Goal: Transaction & Acquisition: Obtain resource

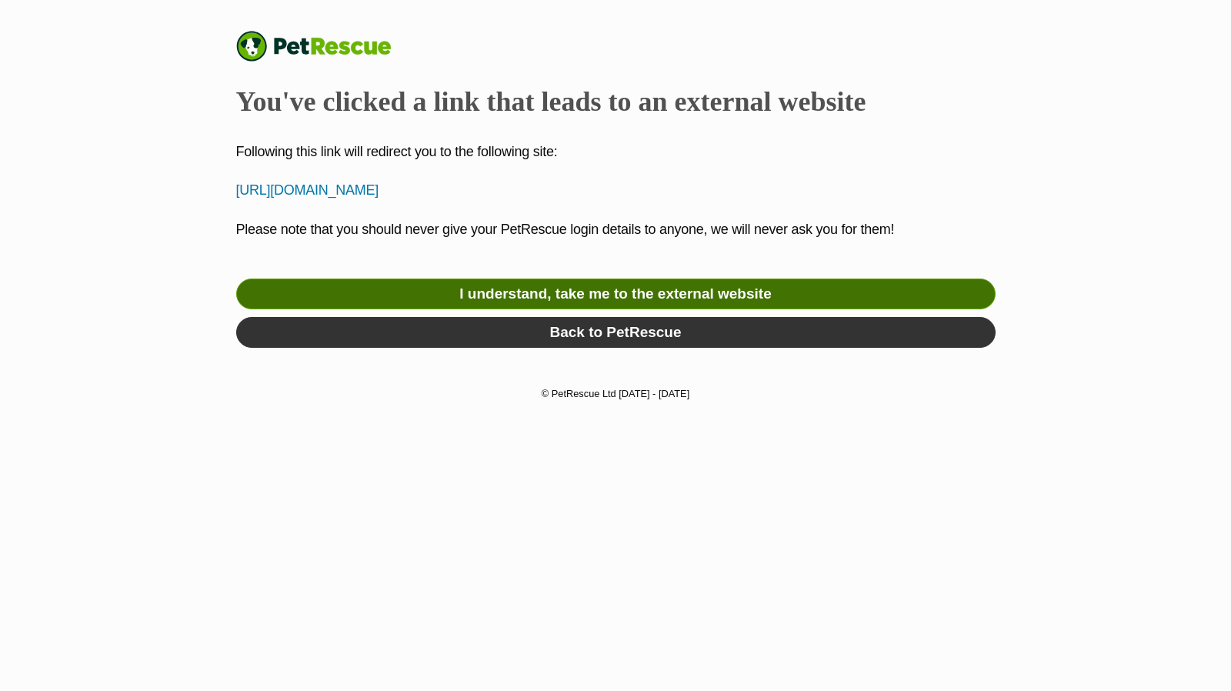
click at [584, 287] on link "I understand, take me to the external website" at bounding box center [616, 294] width 760 height 31
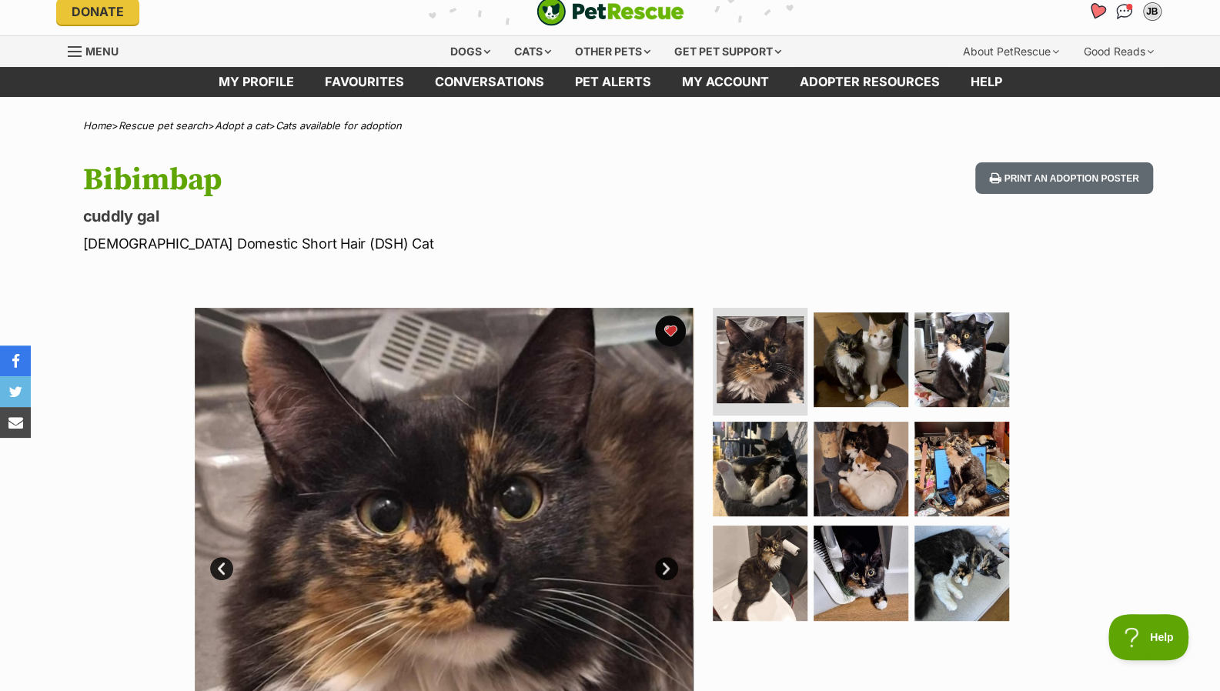
click at [1096, 12] on icon "Favourites" at bounding box center [1096, 11] width 18 height 18
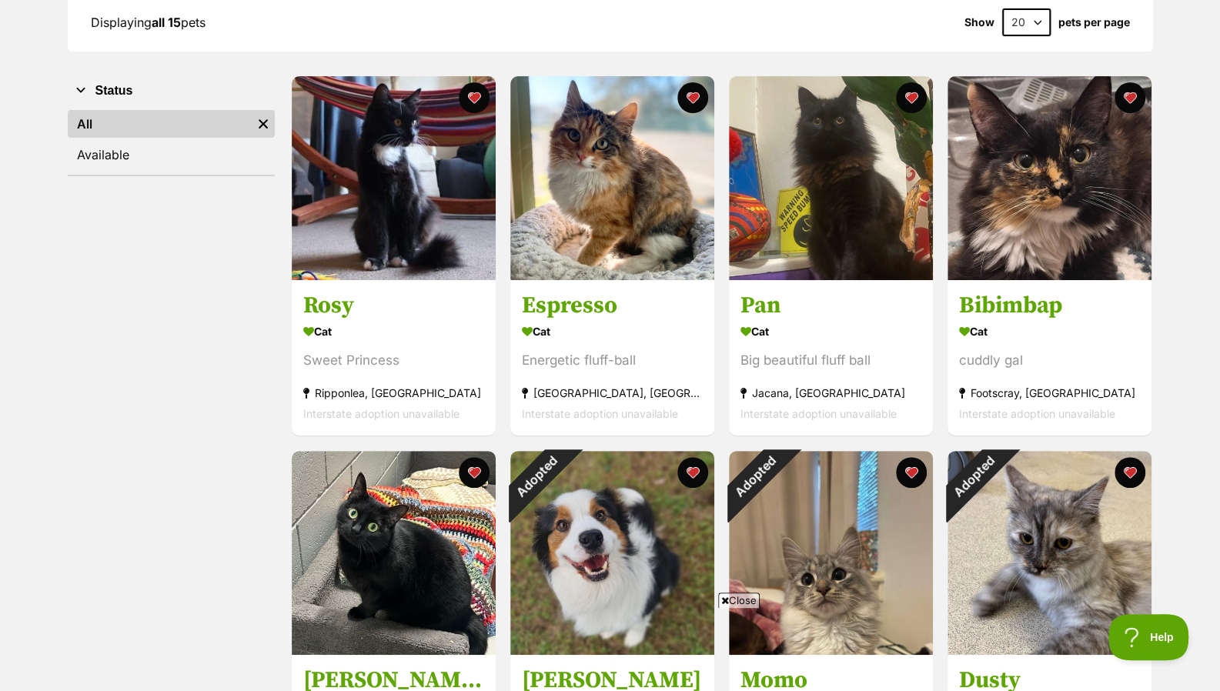
scroll to position [232, 0]
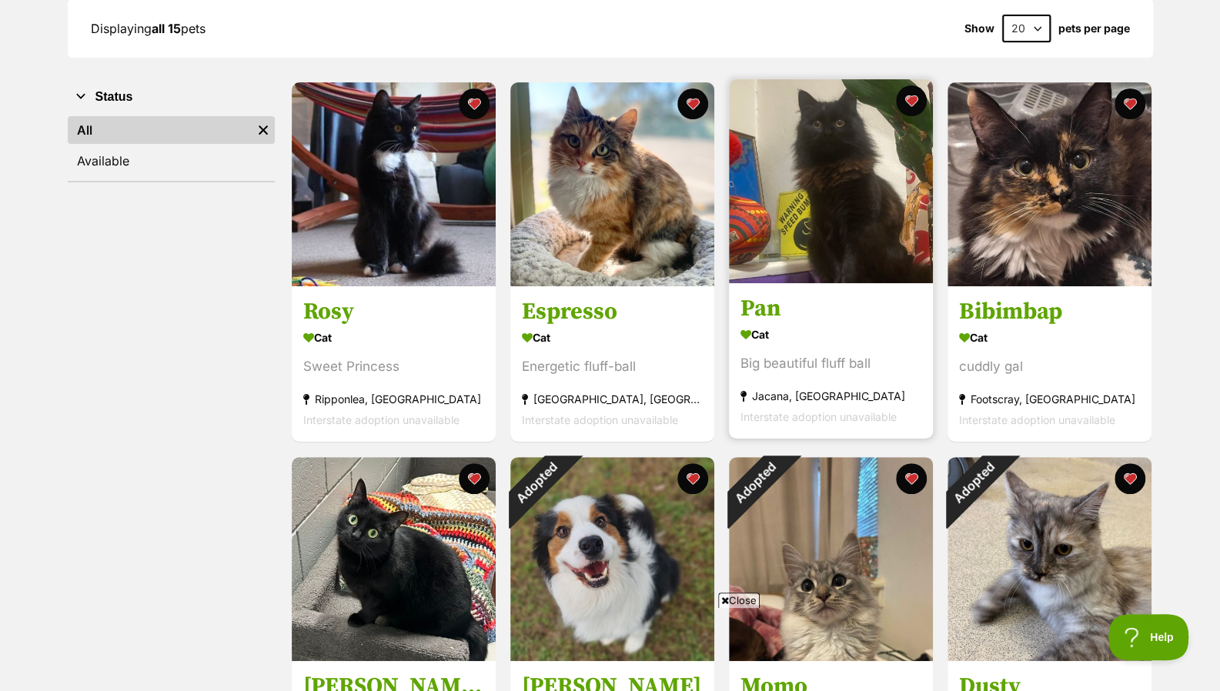
click at [791, 306] on h3 "Pan" at bounding box center [830, 309] width 181 height 29
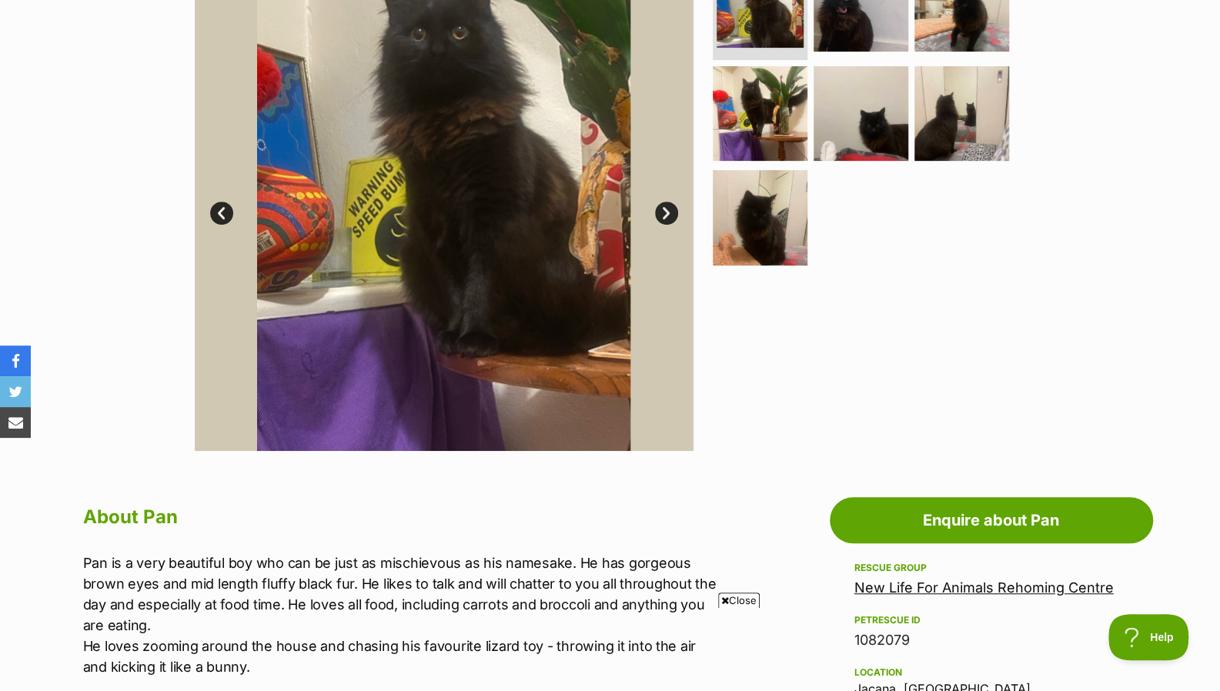
scroll to position [186, 0]
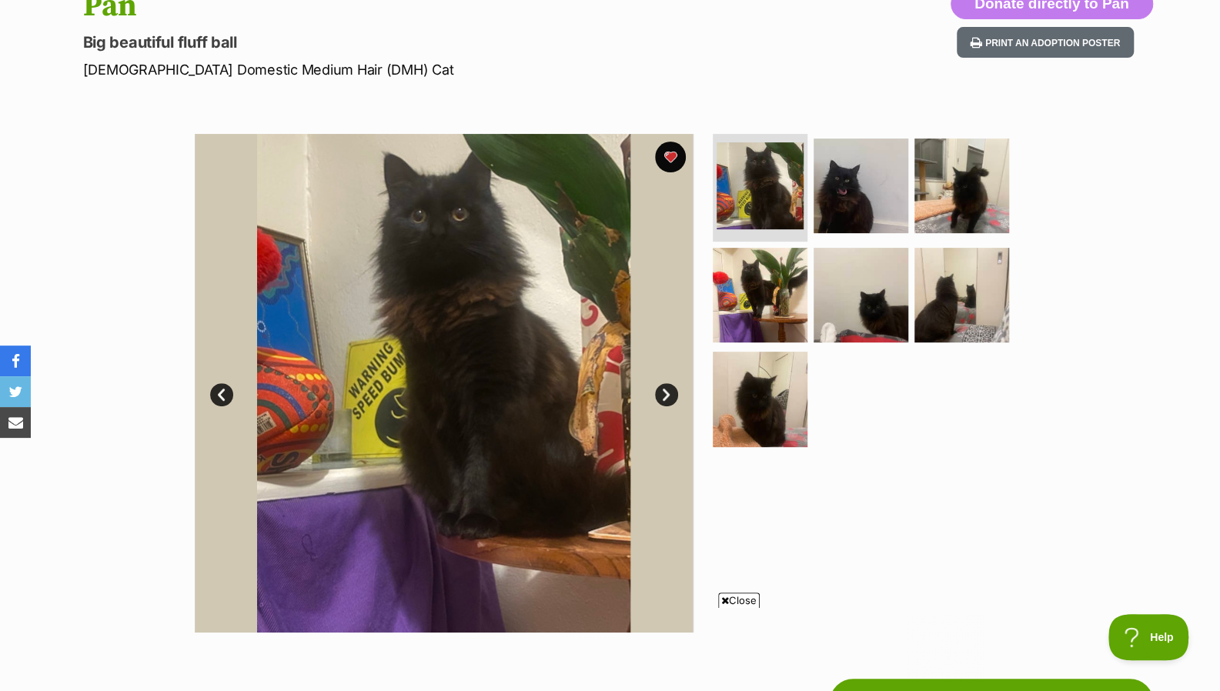
drag, startPoint x: 1230, startPoint y: 140, endPoint x: 1215, endPoint y: 194, distance: 56.0
click at [956, 196] on img at bounding box center [961, 185] width 99 height 99
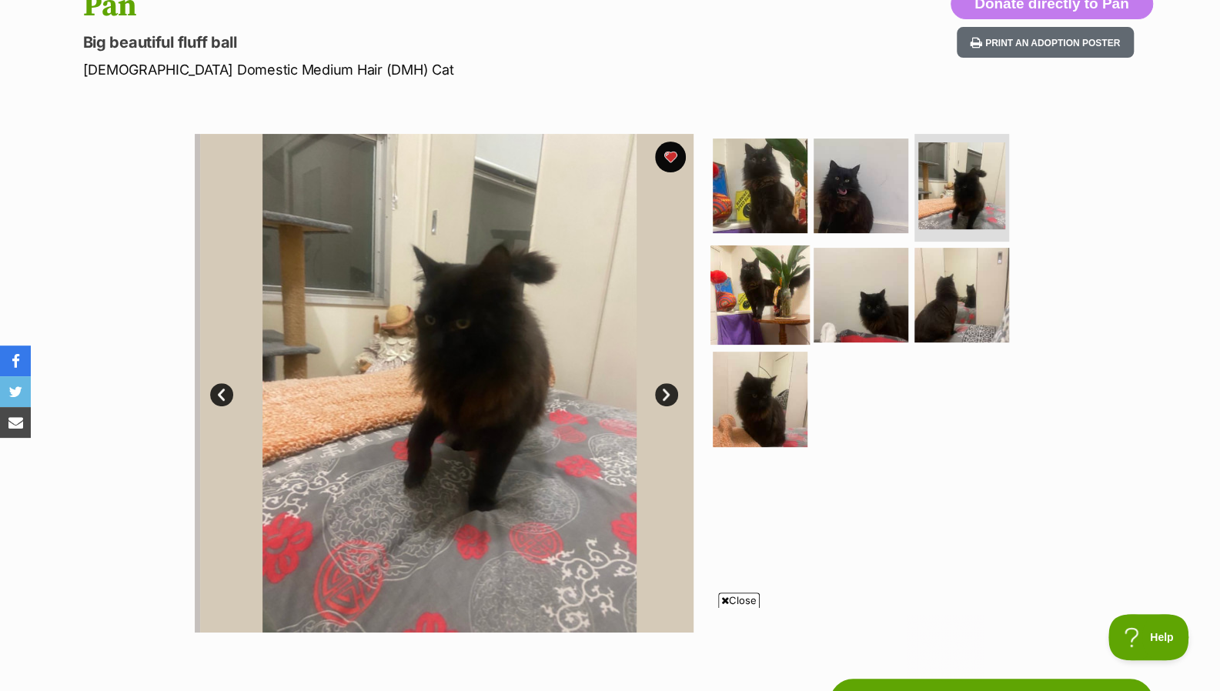
click at [789, 271] on img at bounding box center [759, 294] width 99 height 99
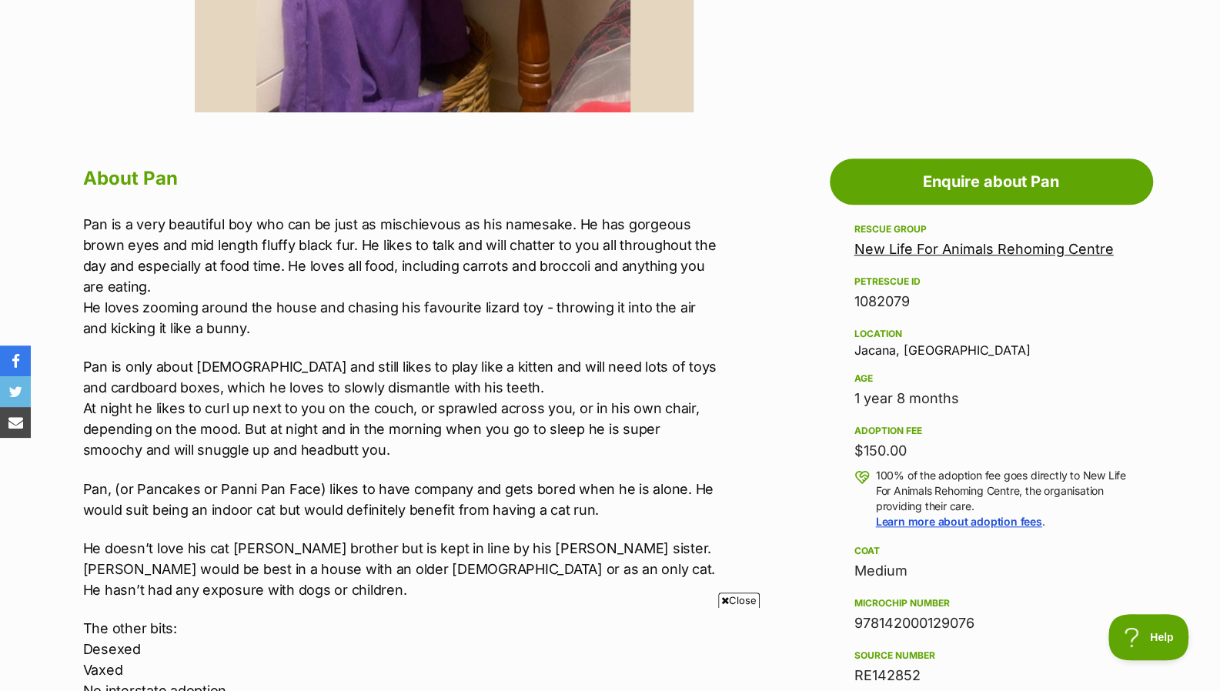
scroll to position [546, 0]
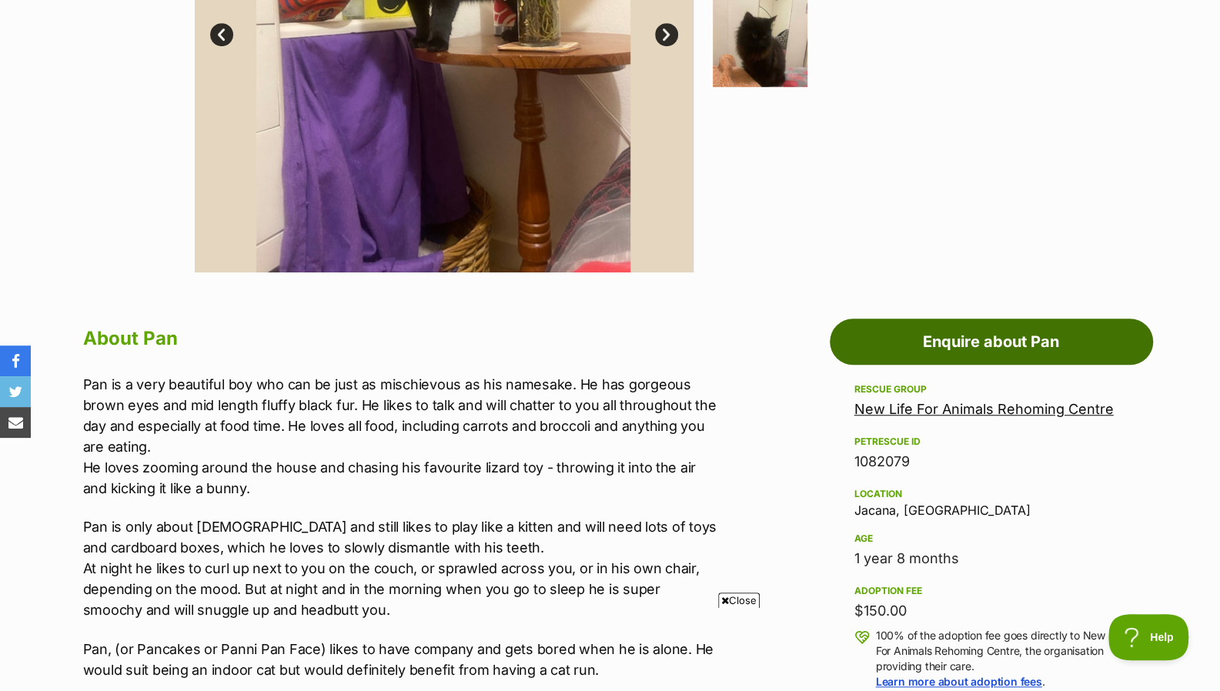
click at [1045, 337] on link "Enquire about Pan" at bounding box center [991, 342] width 323 height 46
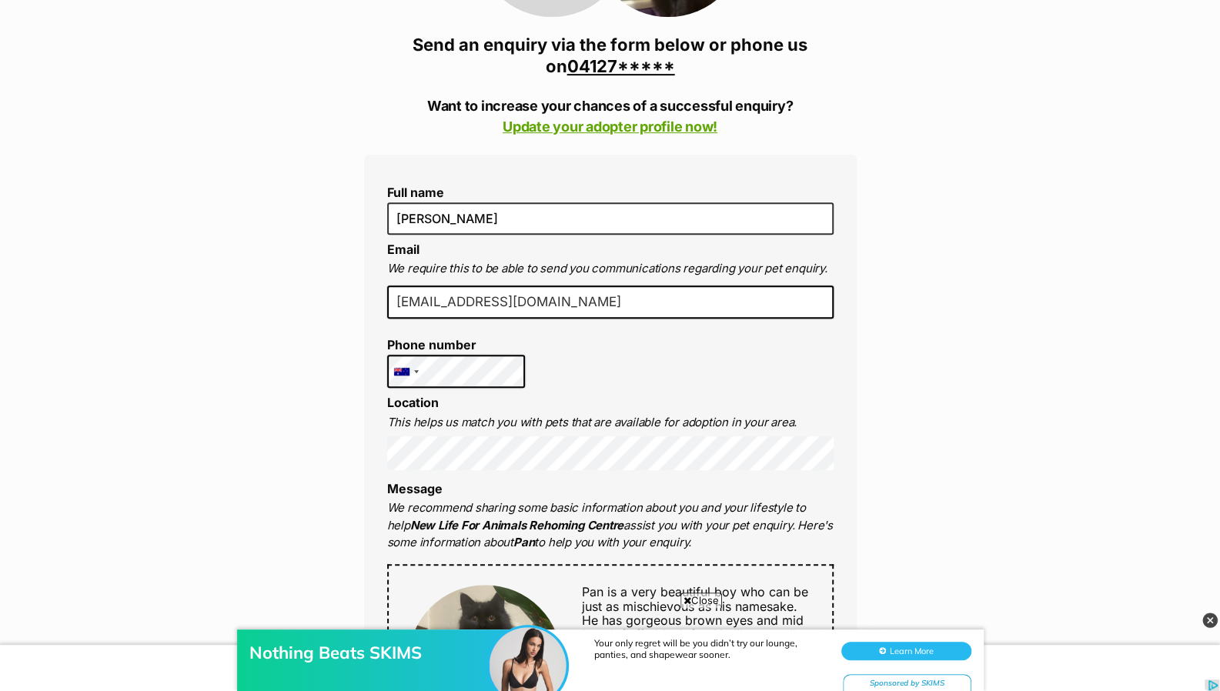
click at [474, 390] on div "Full name Jessica Brockway Email We require this to be able to send you communi…" at bounding box center [610, 677] width 492 height 1045
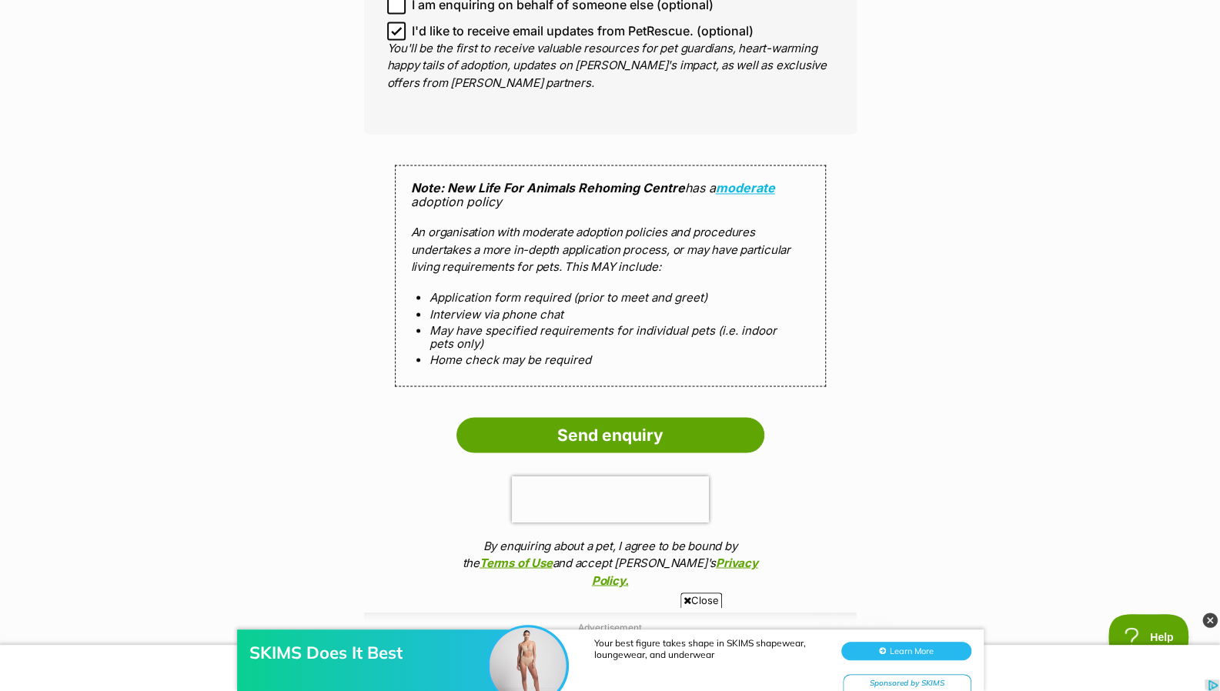
scroll to position [1370, 0]
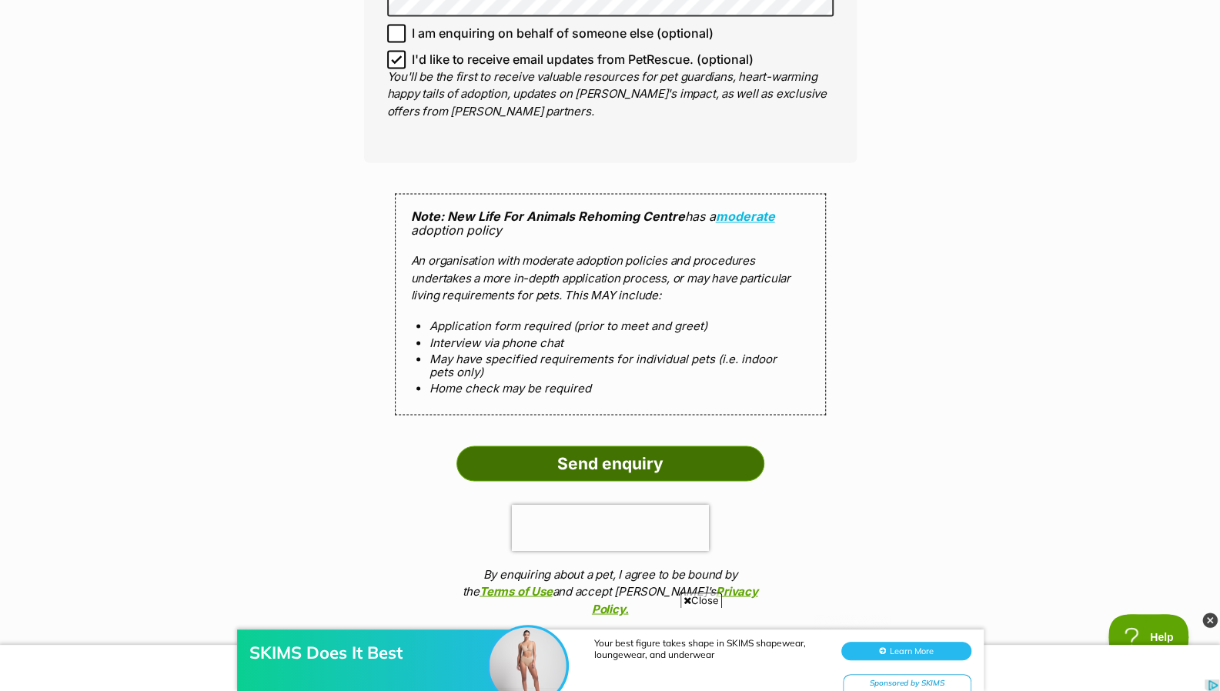
click at [677, 455] on input "Send enquiry" at bounding box center [610, 463] width 308 height 35
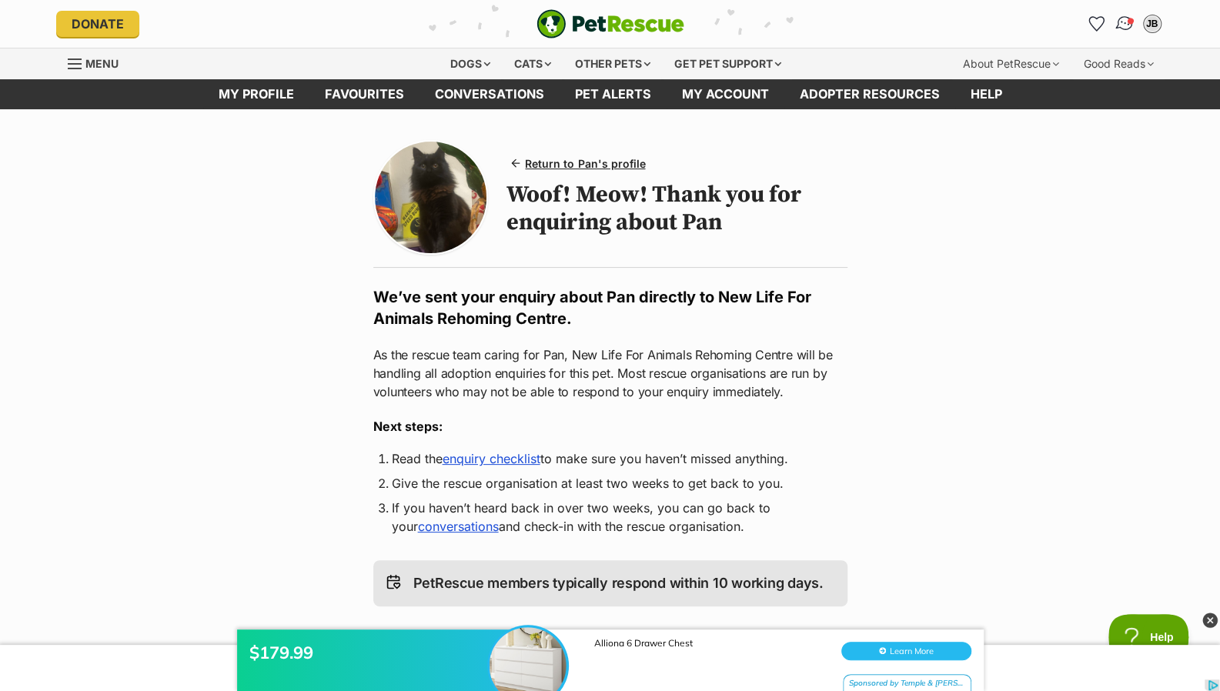
click at [1127, 22] on span "Conversations" at bounding box center [1130, 21] width 8 height 8
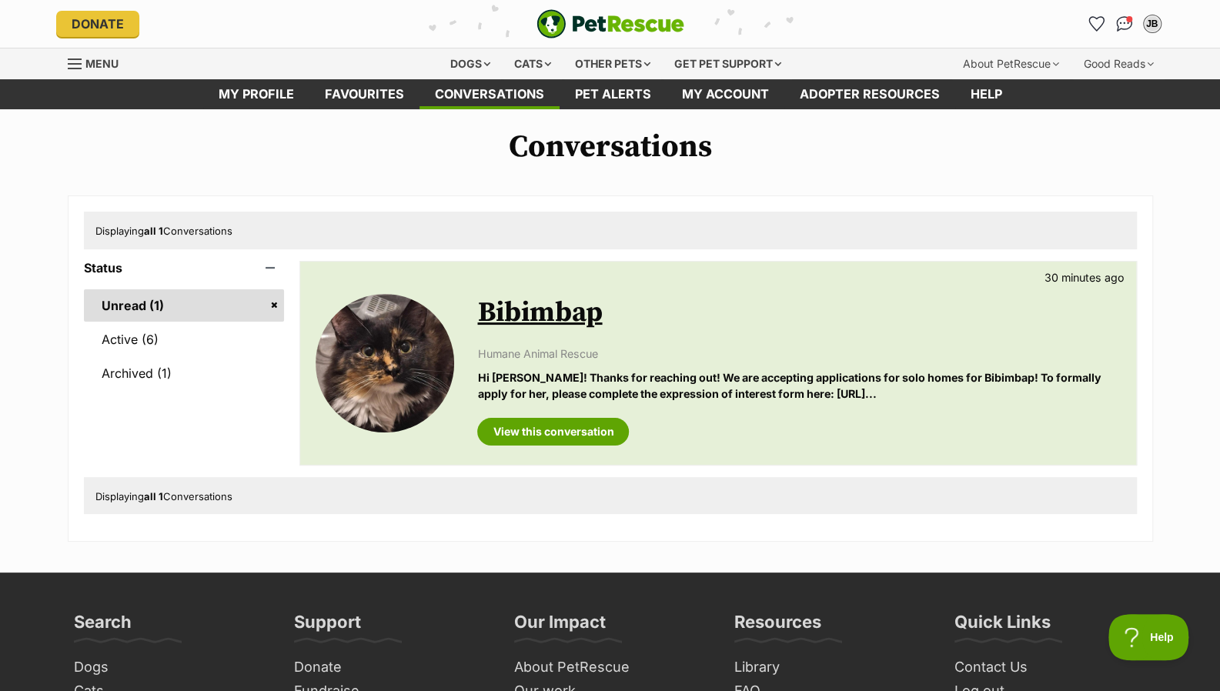
click at [780, 412] on div "View this conversation" at bounding box center [798, 425] width 643 height 39
click at [577, 302] on link "Bibimbap" at bounding box center [539, 312] width 125 height 35
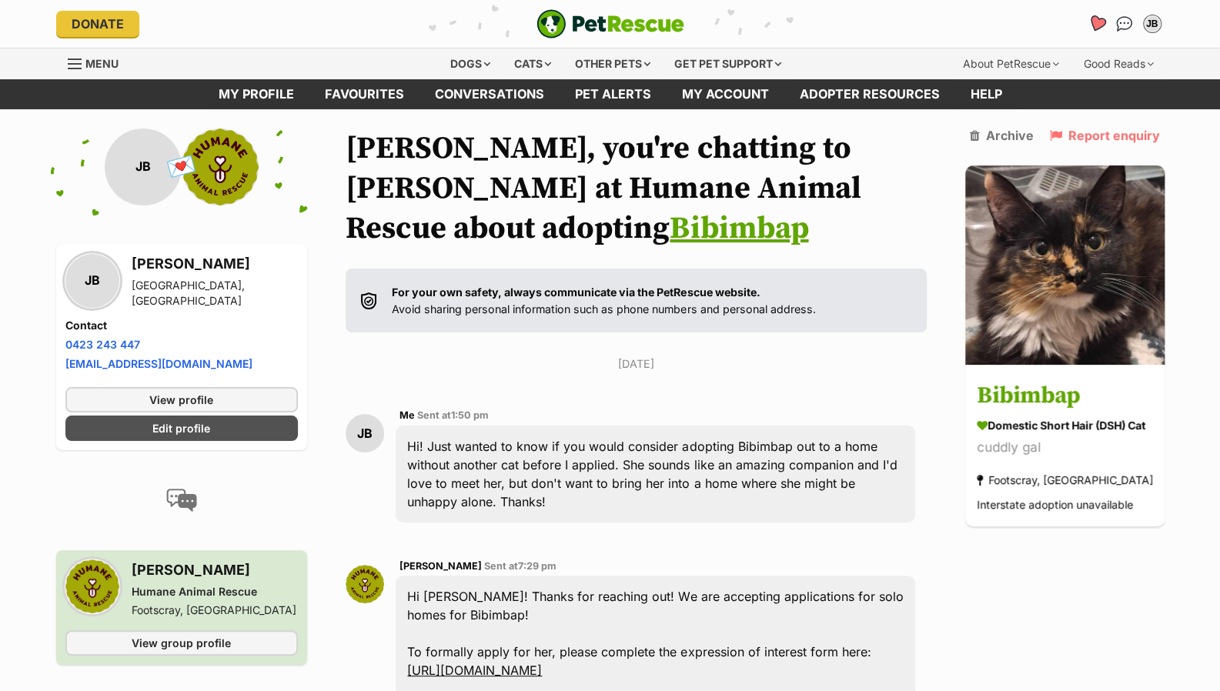
click at [1093, 15] on icon "Favourites" at bounding box center [1096, 24] width 18 height 18
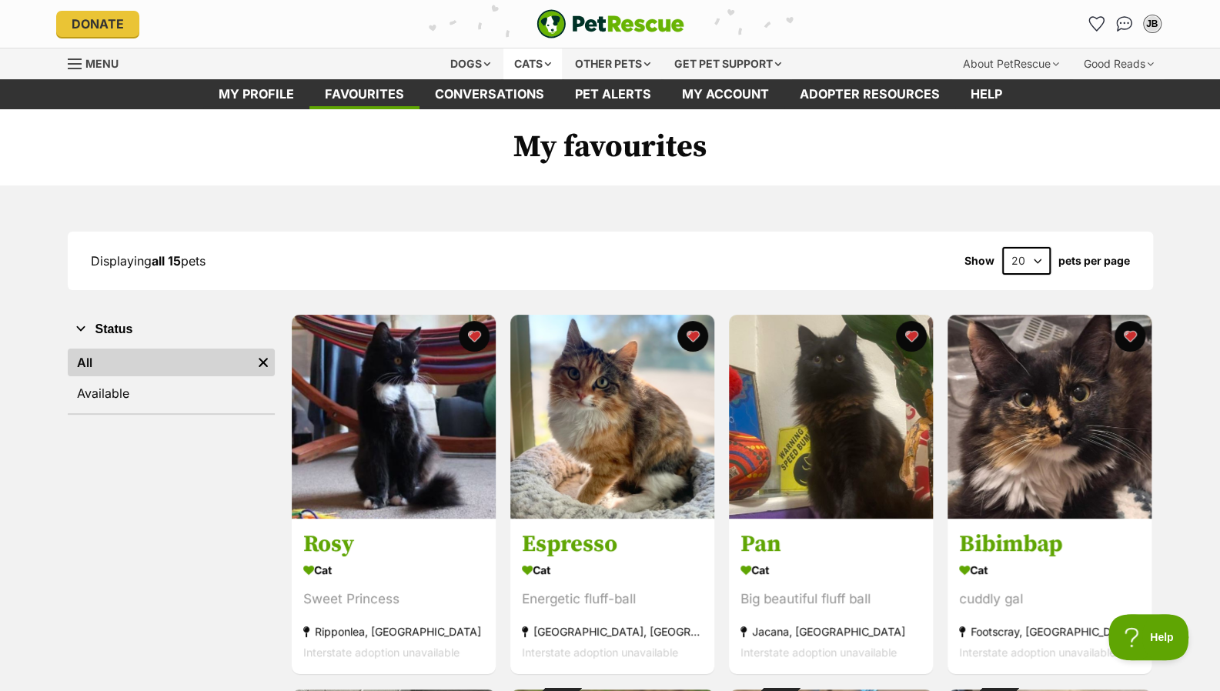
click at [521, 70] on div "Cats" at bounding box center [532, 63] width 58 height 31
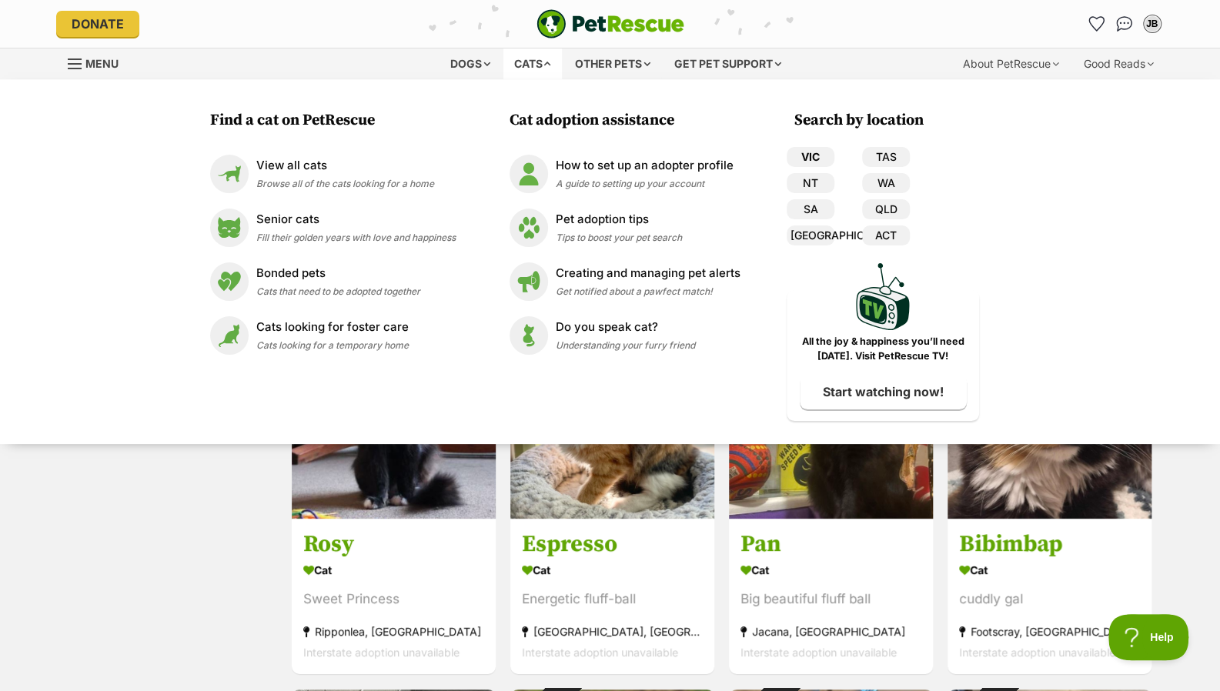
click at [812, 152] on link "VIC" at bounding box center [810, 157] width 48 height 20
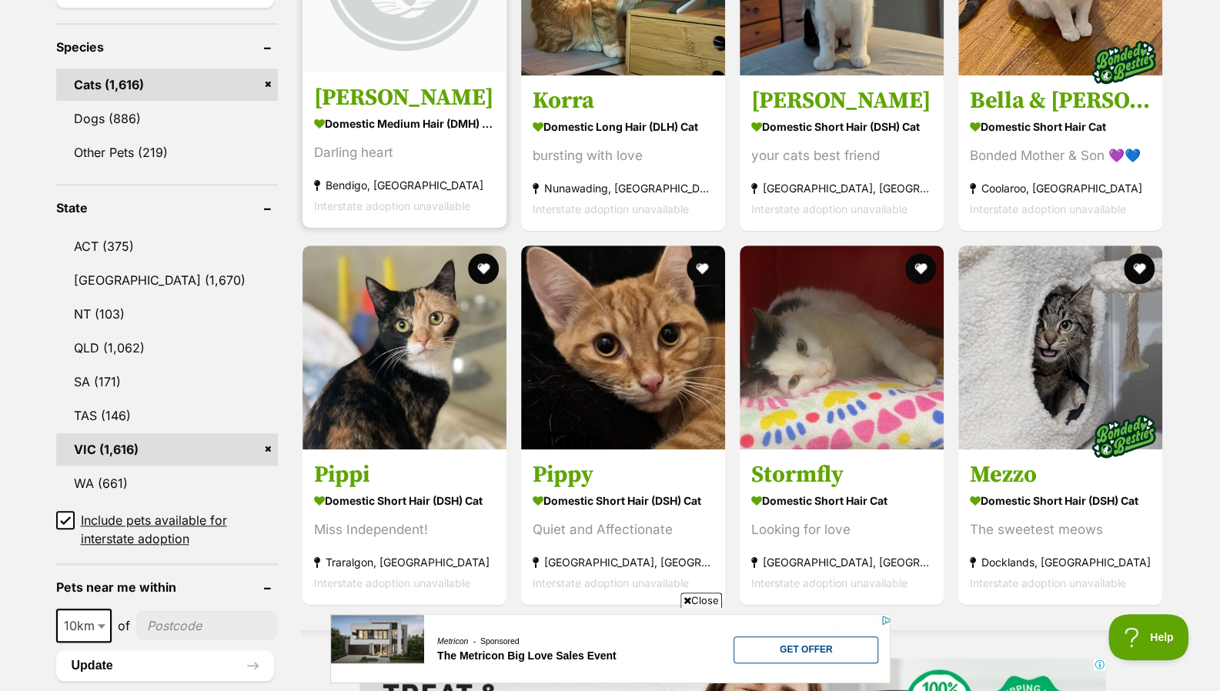
click at [442, 173] on section "Domestic Medium Hair (DMH) Cat Darling heart [GEOGRAPHIC_DATA], [GEOGRAPHIC_DAT…" at bounding box center [404, 164] width 181 height 104
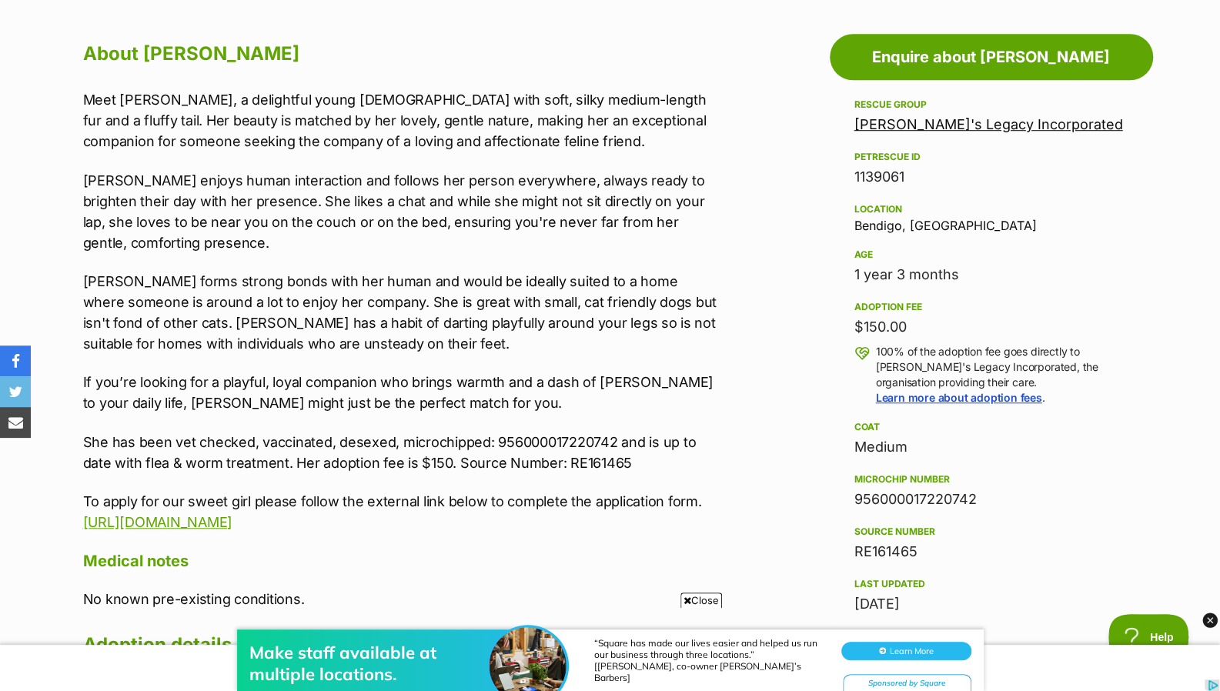
click at [893, 129] on link "[PERSON_NAME]'s Legacy Incorporated" at bounding box center [988, 124] width 269 height 16
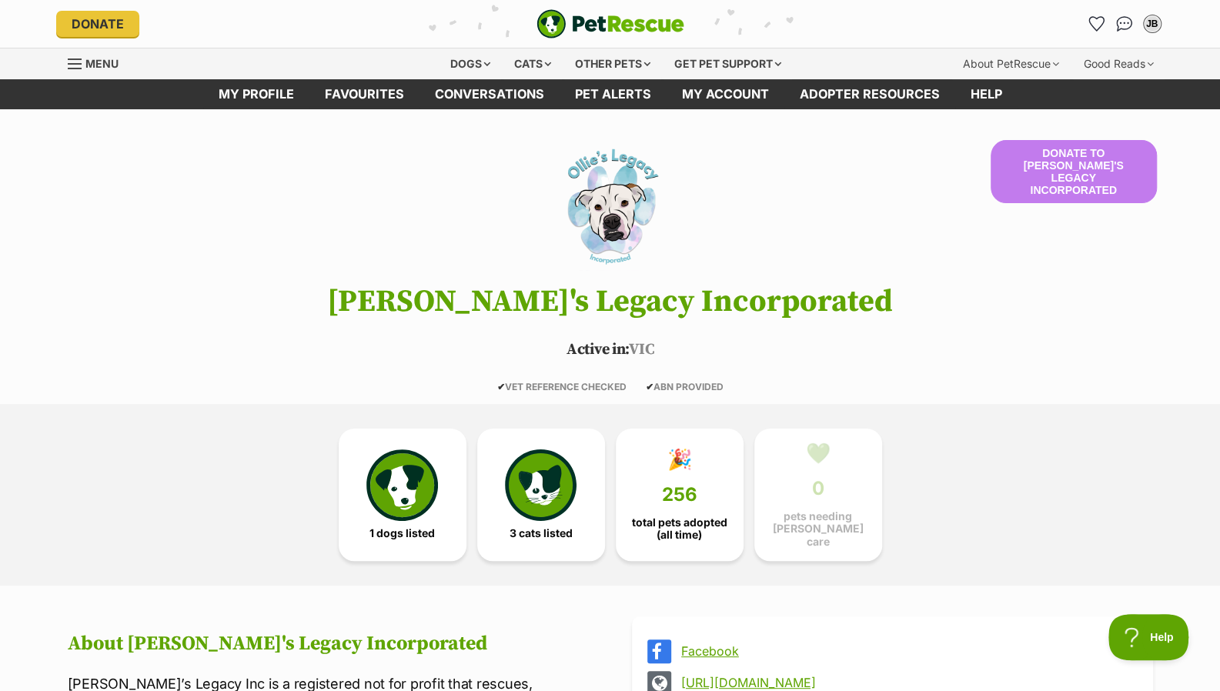
click at [810, 676] on link "[URL][DOMAIN_NAME]" at bounding box center [906, 683] width 450 height 14
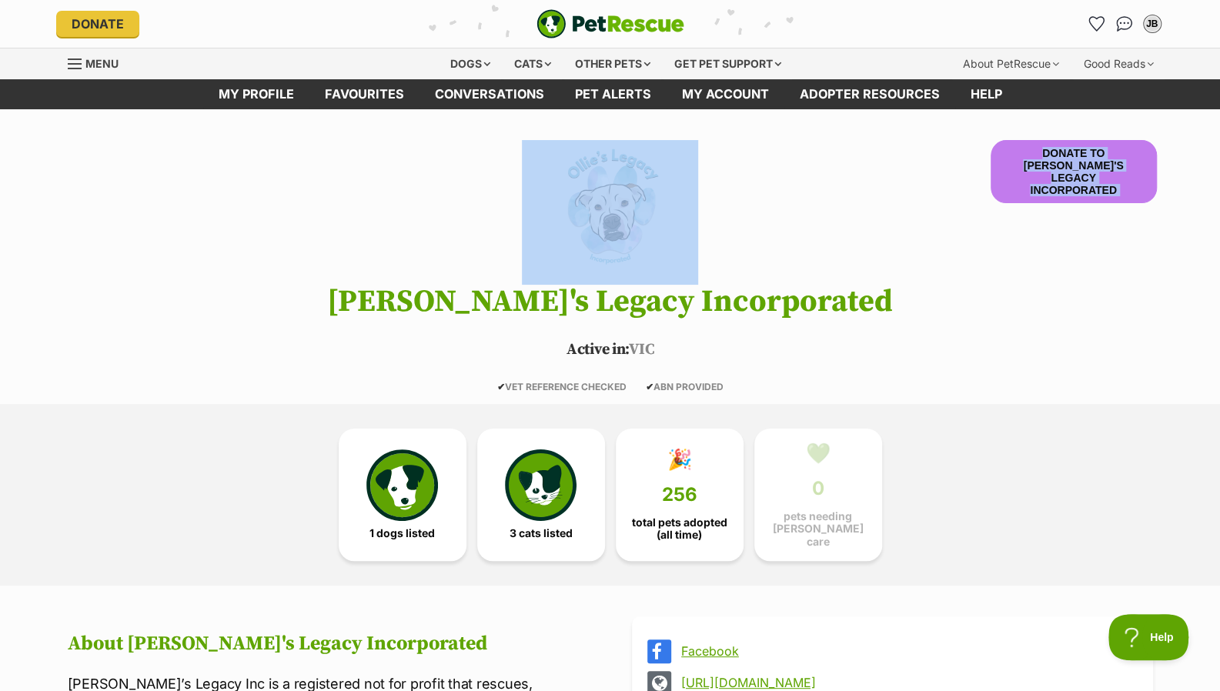
drag, startPoint x: 1216, startPoint y: 81, endPoint x: 1227, endPoint y: 196, distance: 115.9
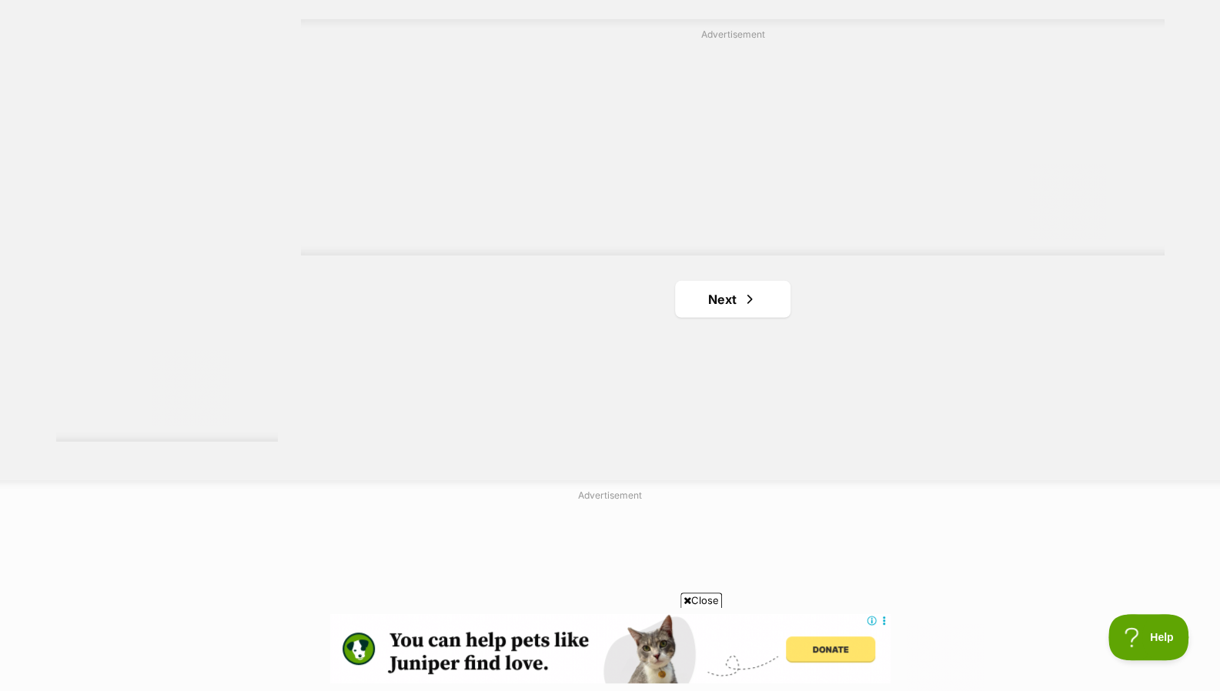
scroll to position [2858, 0]
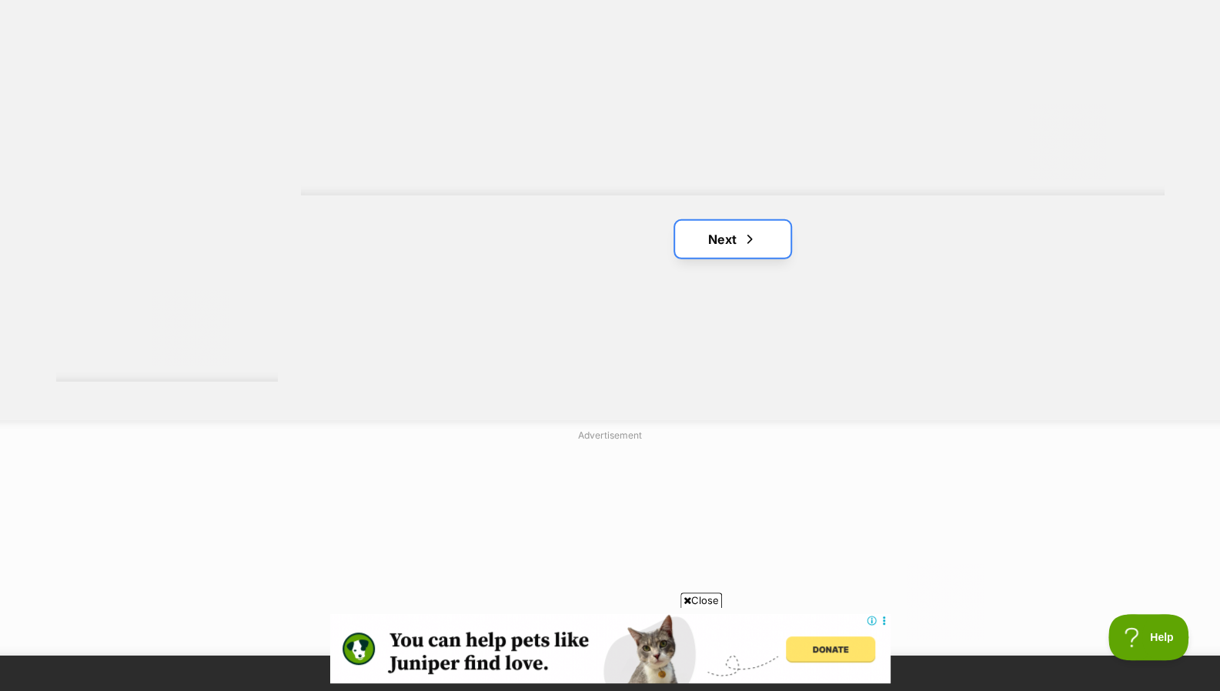
click at [743, 258] on link "Next" at bounding box center [732, 239] width 115 height 37
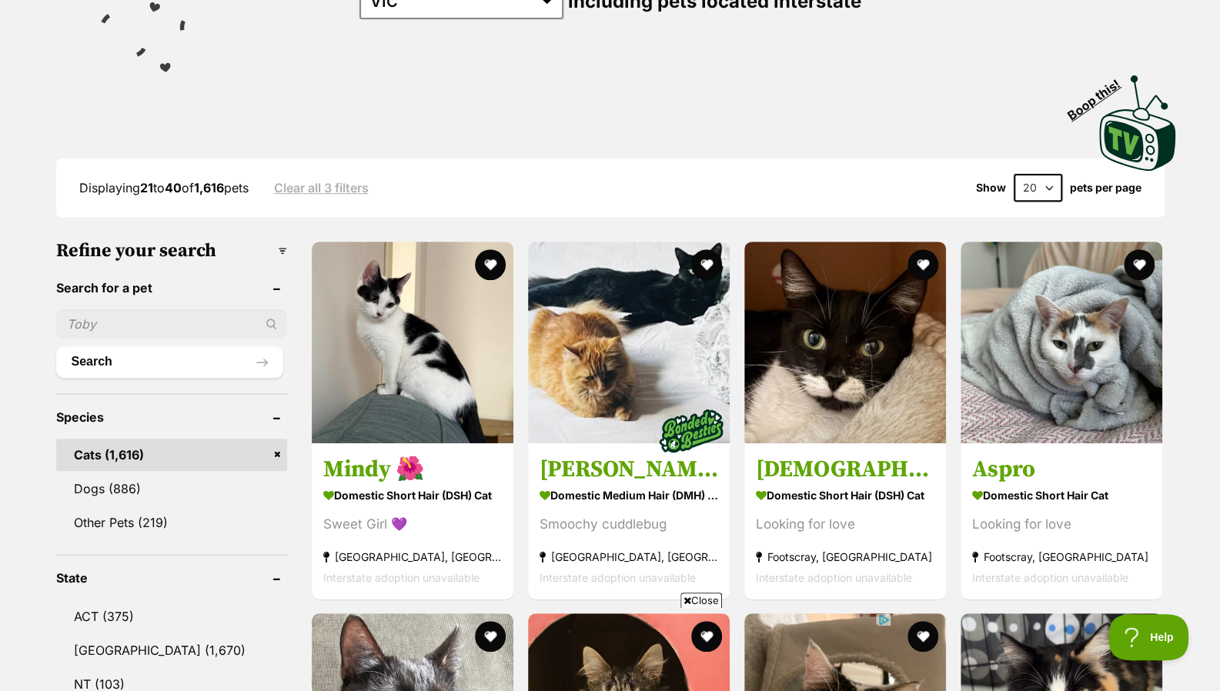
scroll to position [212, 0]
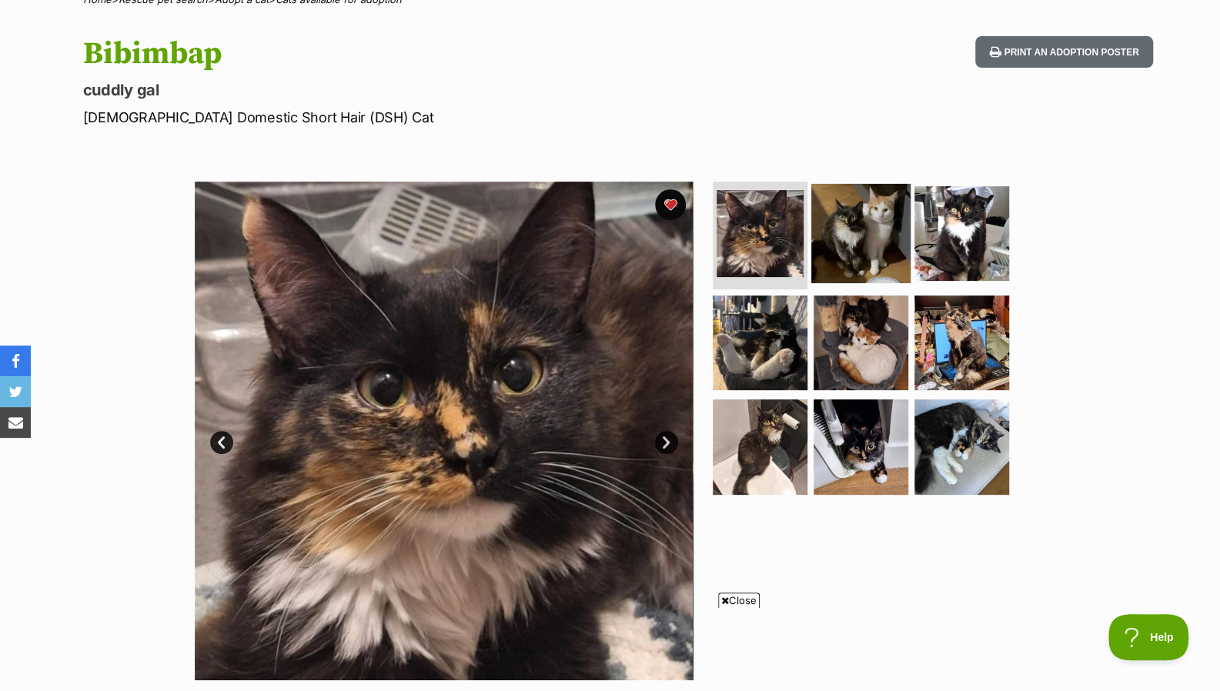
click at [849, 226] on img at bounding box center [860, 233] width 99 height 99
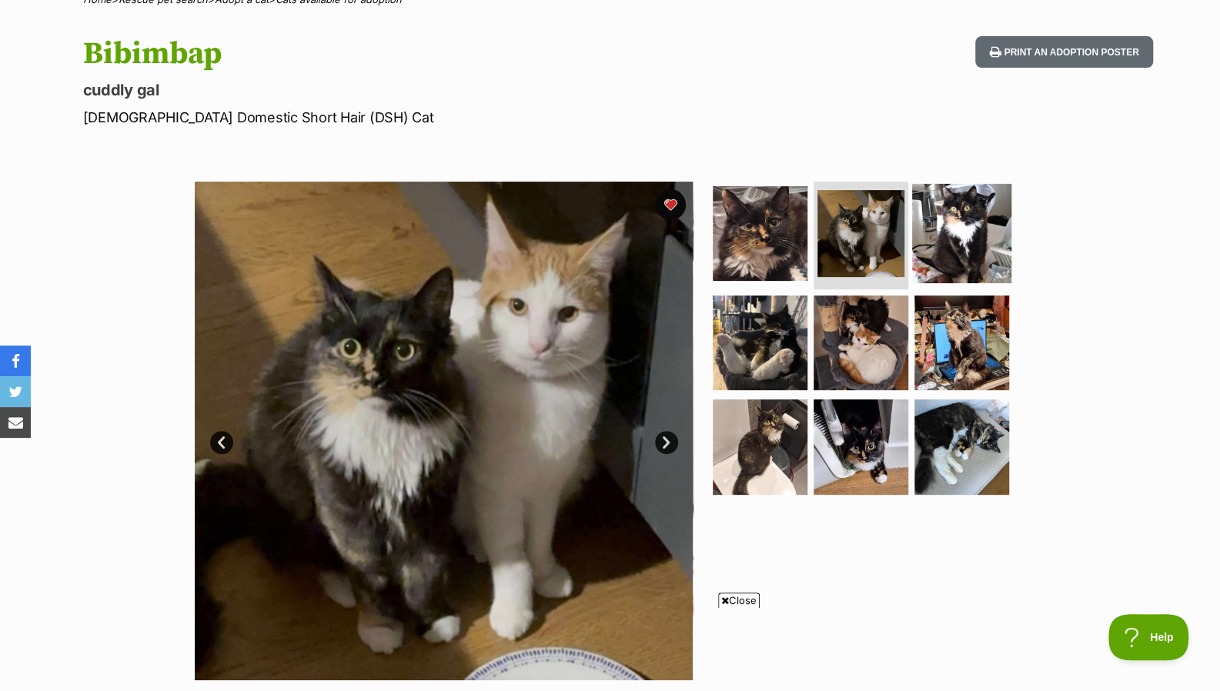
click at [953, 235] on img at bounding box center [961, 233] width 99 height 99
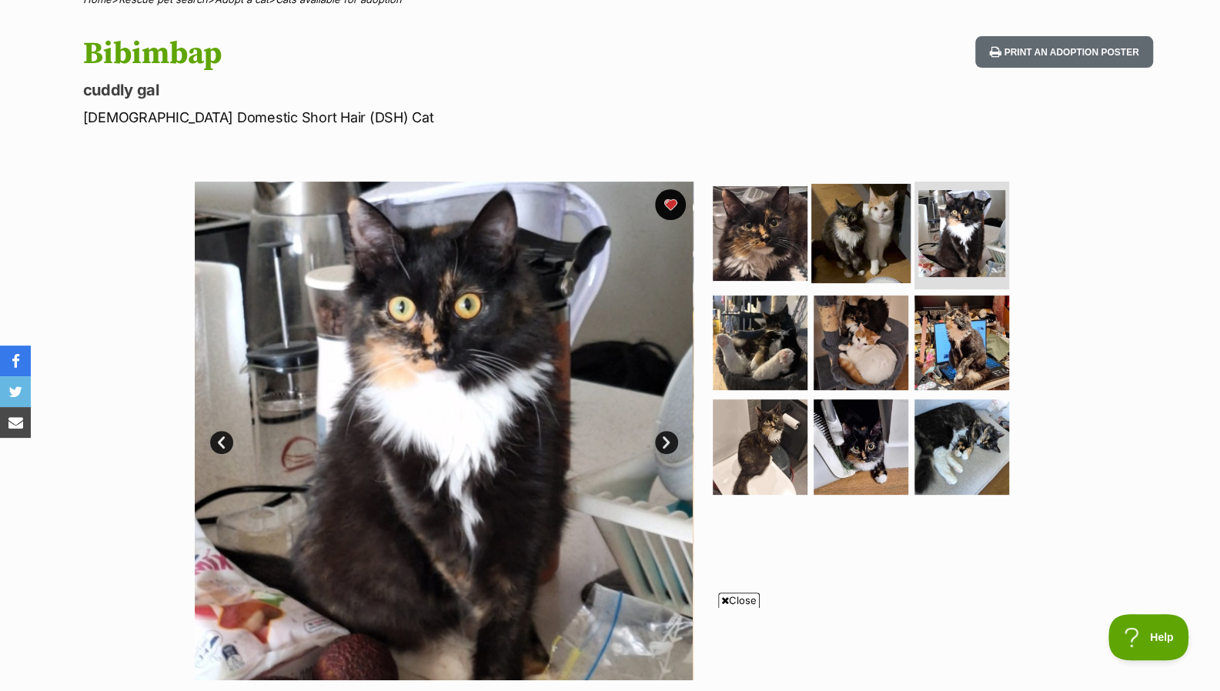
click at [861, 237] on img at bounding box center [860, 233] width 99 height 99
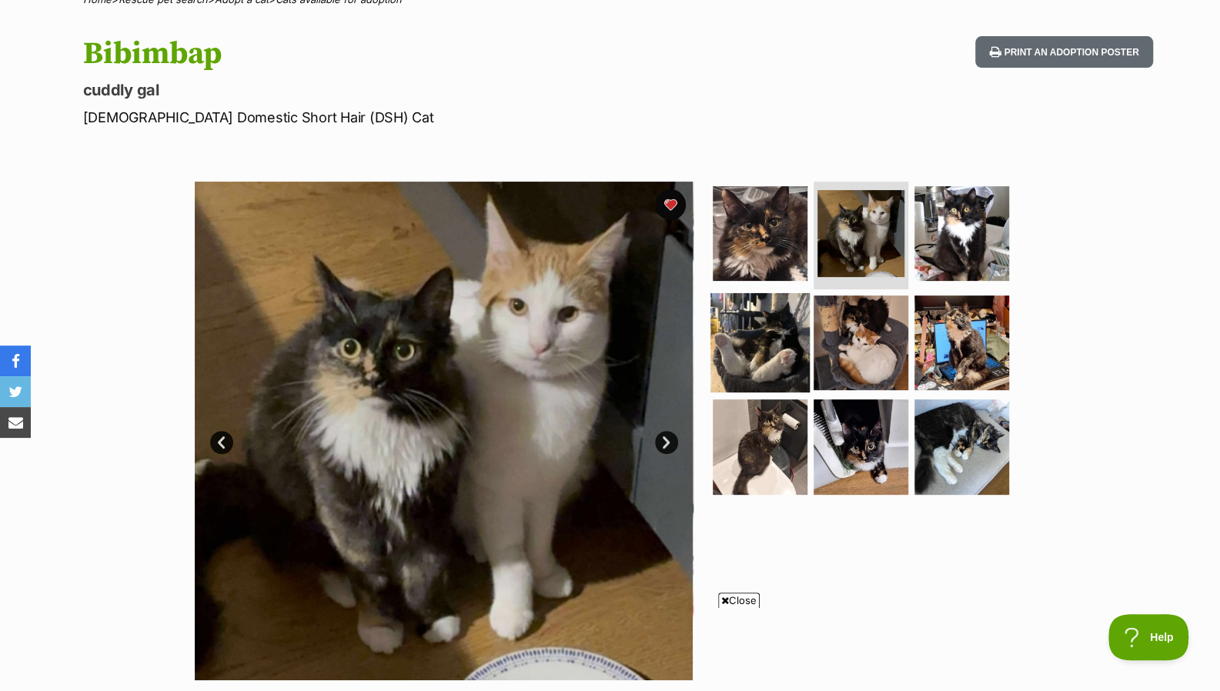
click at [767, 310] on img at bounding box center [759, 341] width 99 height 99
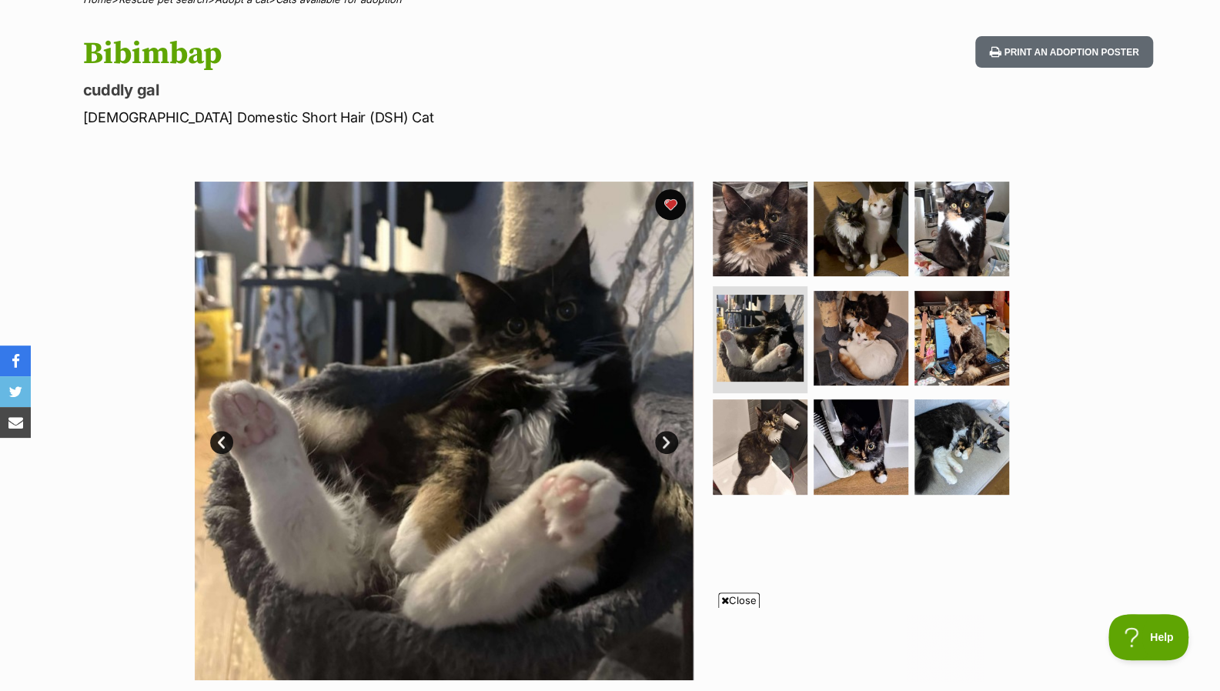
click at [908, 326] on ul at bounding box center [867, 343] width 316 height 322
click at [743, 436] on img at bounding box center [759, 446] width 99 height 99
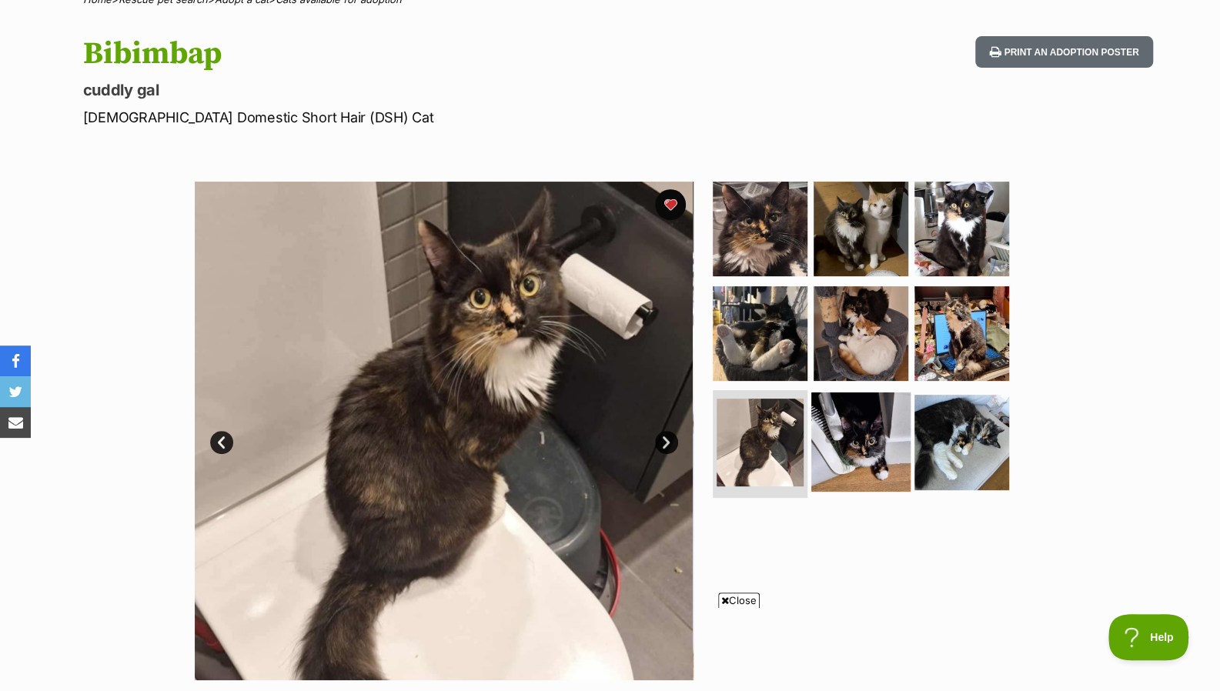
click at [878, 392] on img at bounding box center [860, 441] width 99 height 99
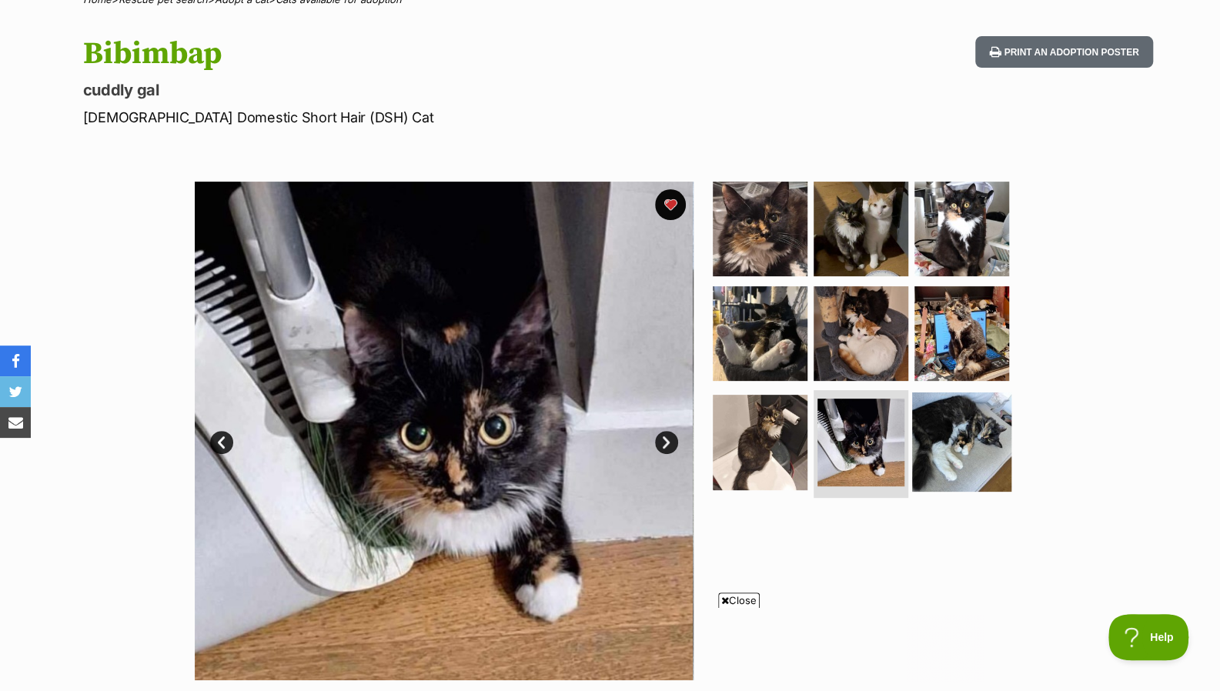
click at [943, 392] on img at bounding box center [961, 441] width 99 height 99
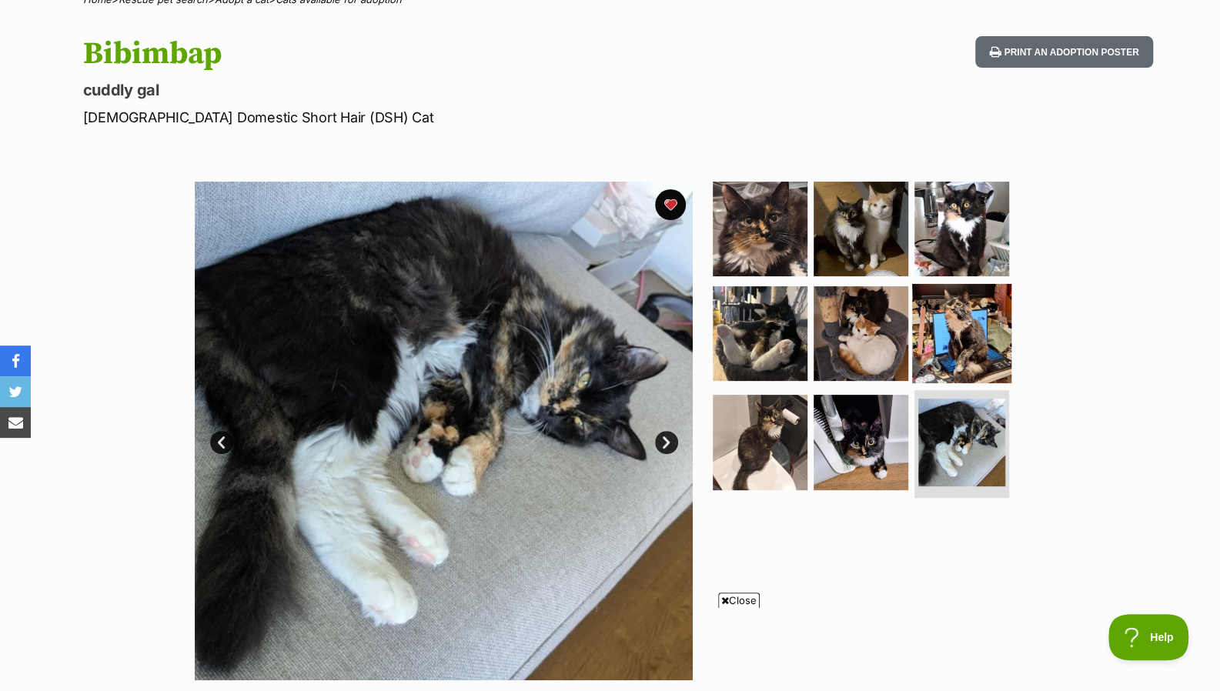
click at [967, 338] on img at bounding box center [961, 332] width 99 height 99
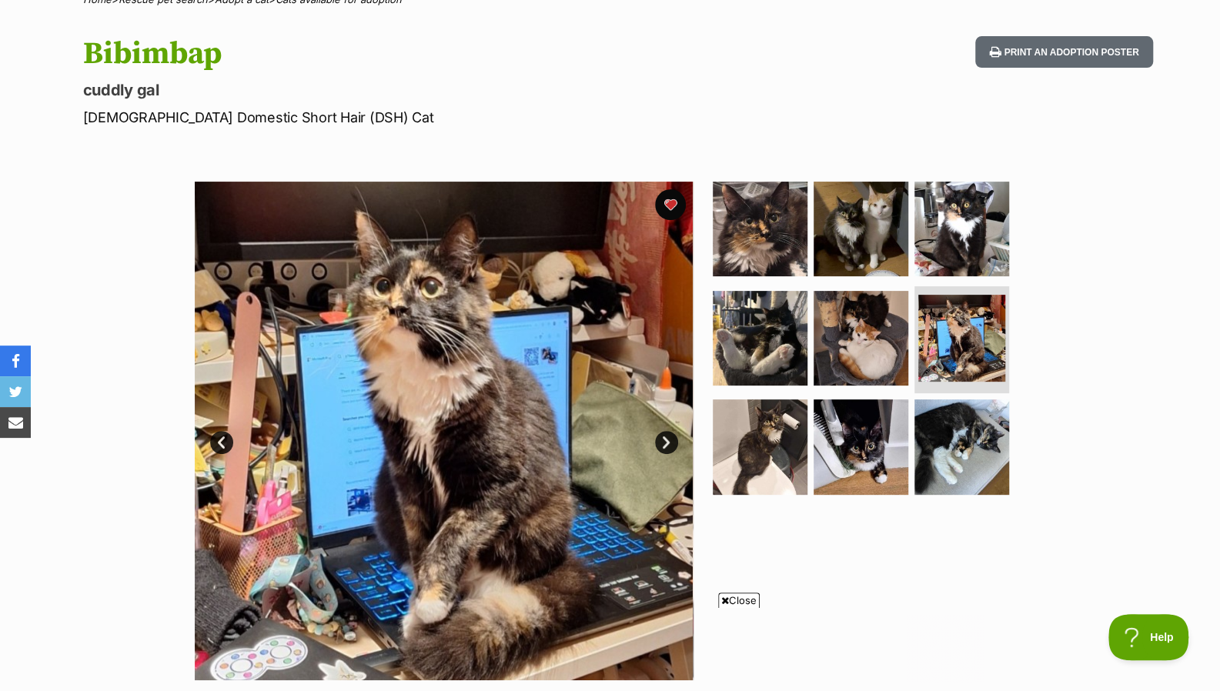
drag, startPoint x: 1211, startPoint y: 121, endPoint x: 1212, endPoint y: 159, distance: 38.5
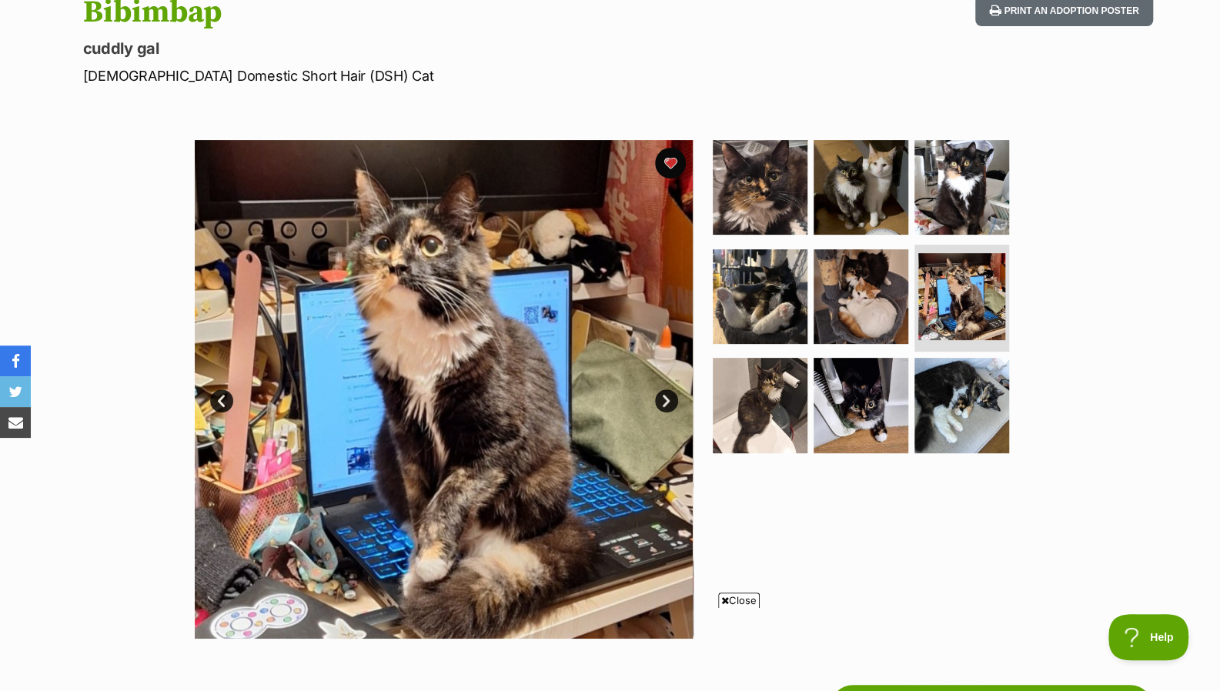
scroll to position [314, 0]
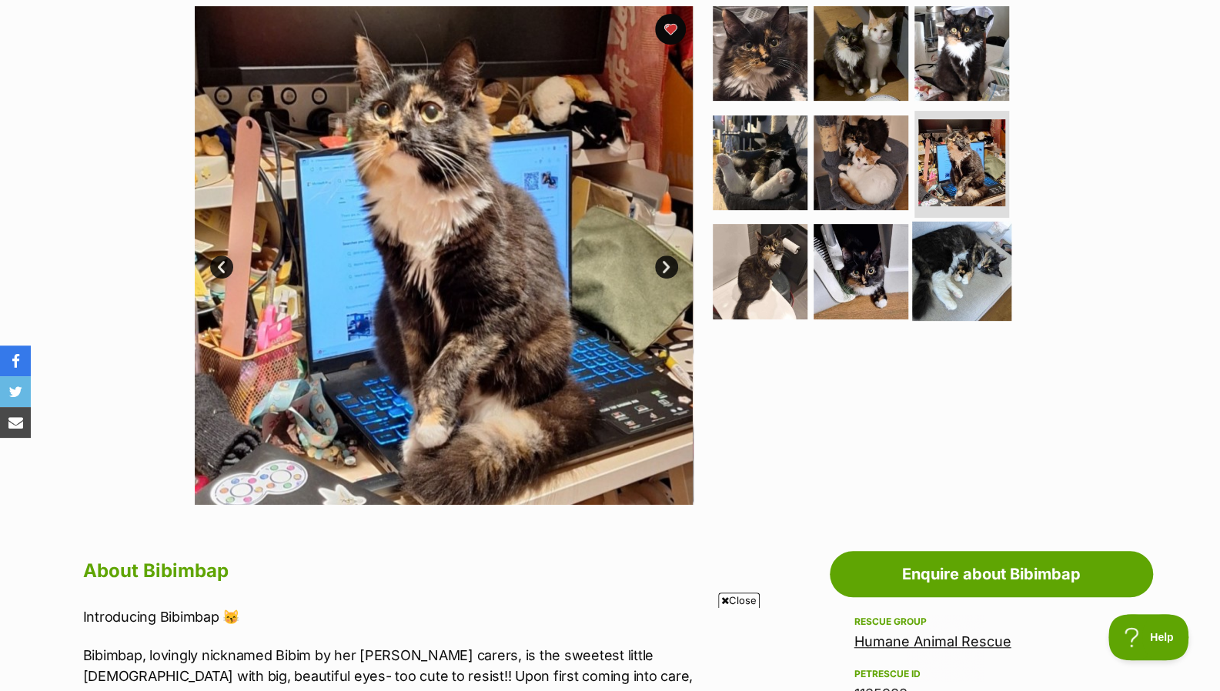
click at [914, 300] on img at bounding box center [961, 271] width 99 height 99
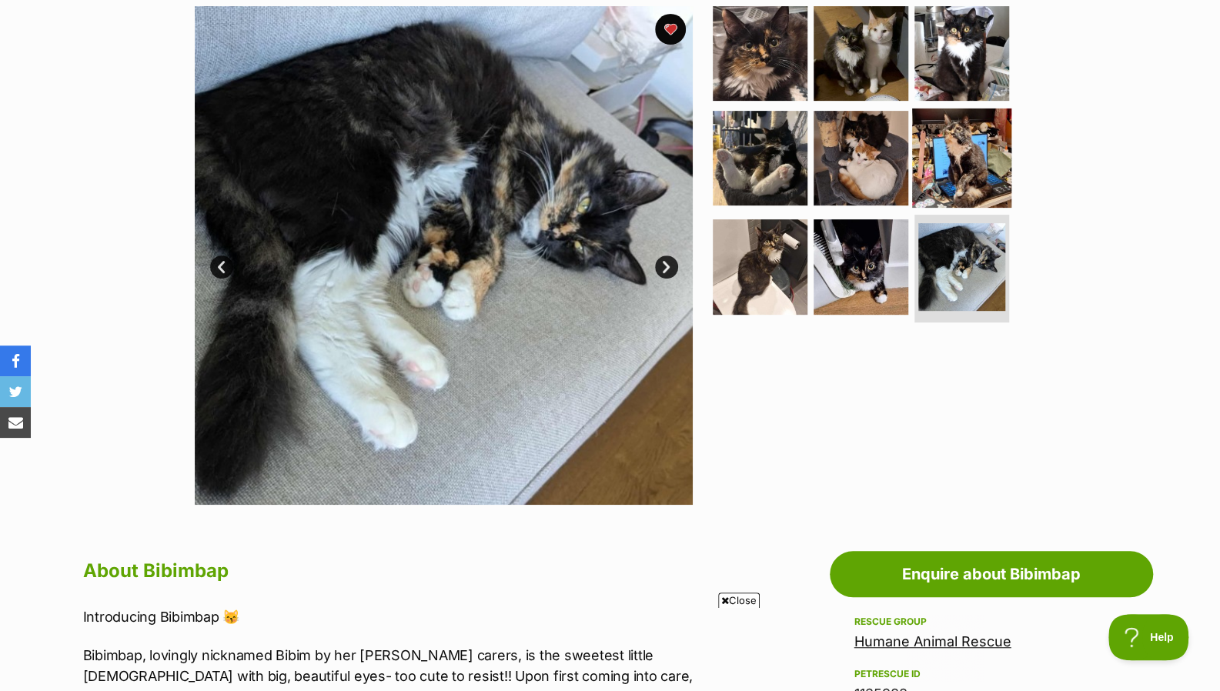
click at [967, 144] on img at bounding box center [961, 157] width 99 height 99
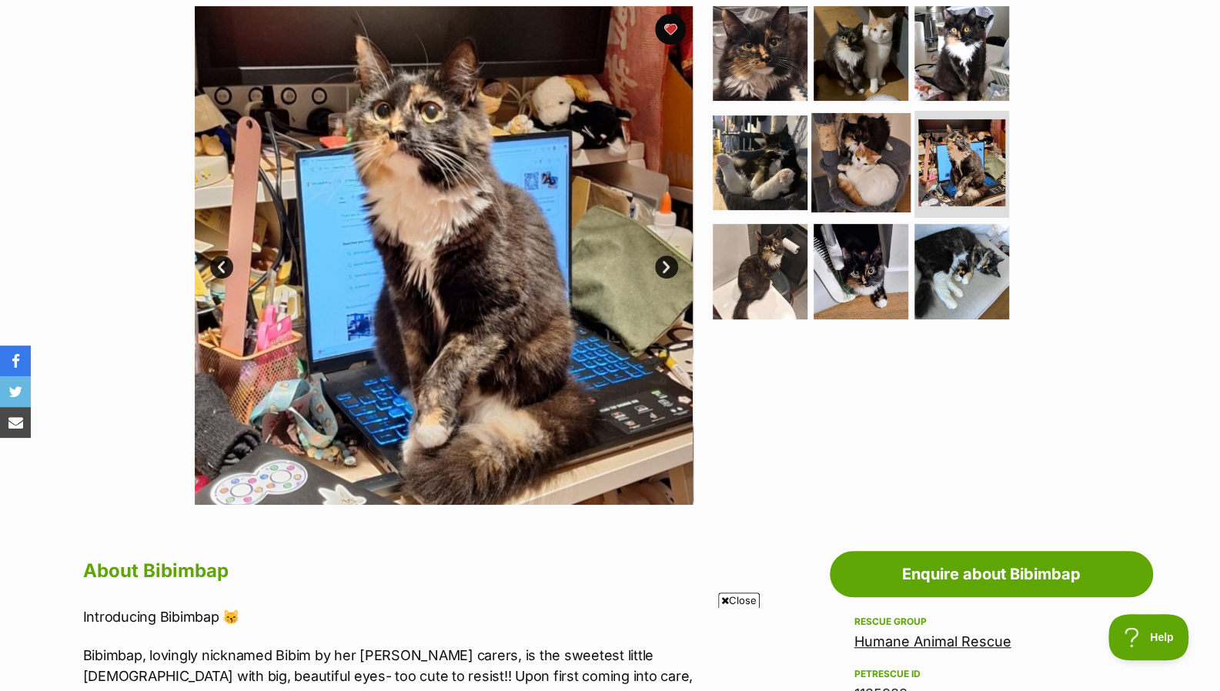
click at [866, 167] on img at bounding box center [860, 161] width 99 height 99
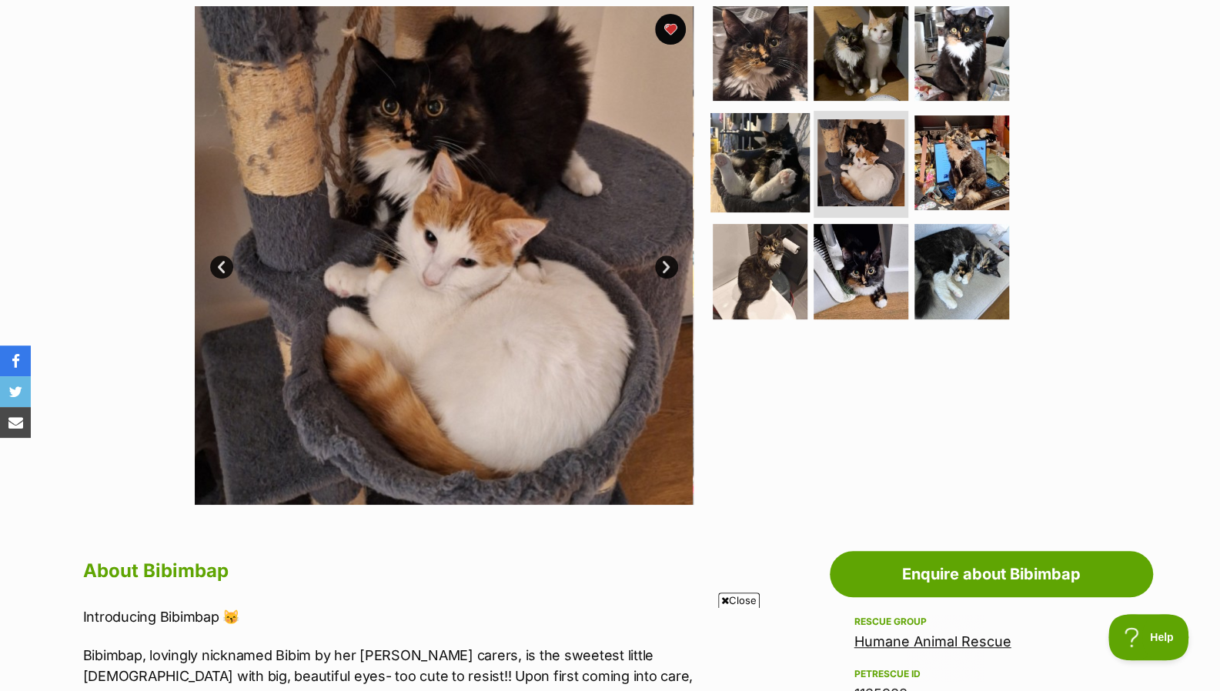
click at [758, 174] on img at bounding box center [759, 161] width 99 height 99
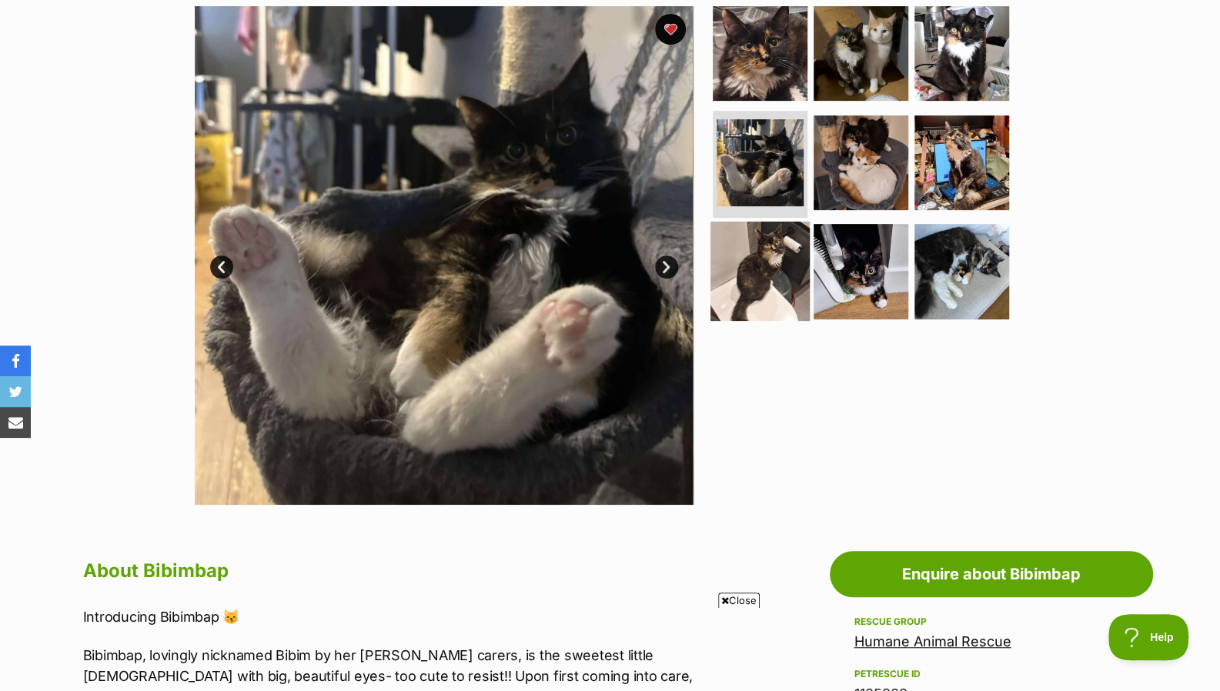
click at [759, 232] on img at bounding box center [759, 271] width 99 height 99
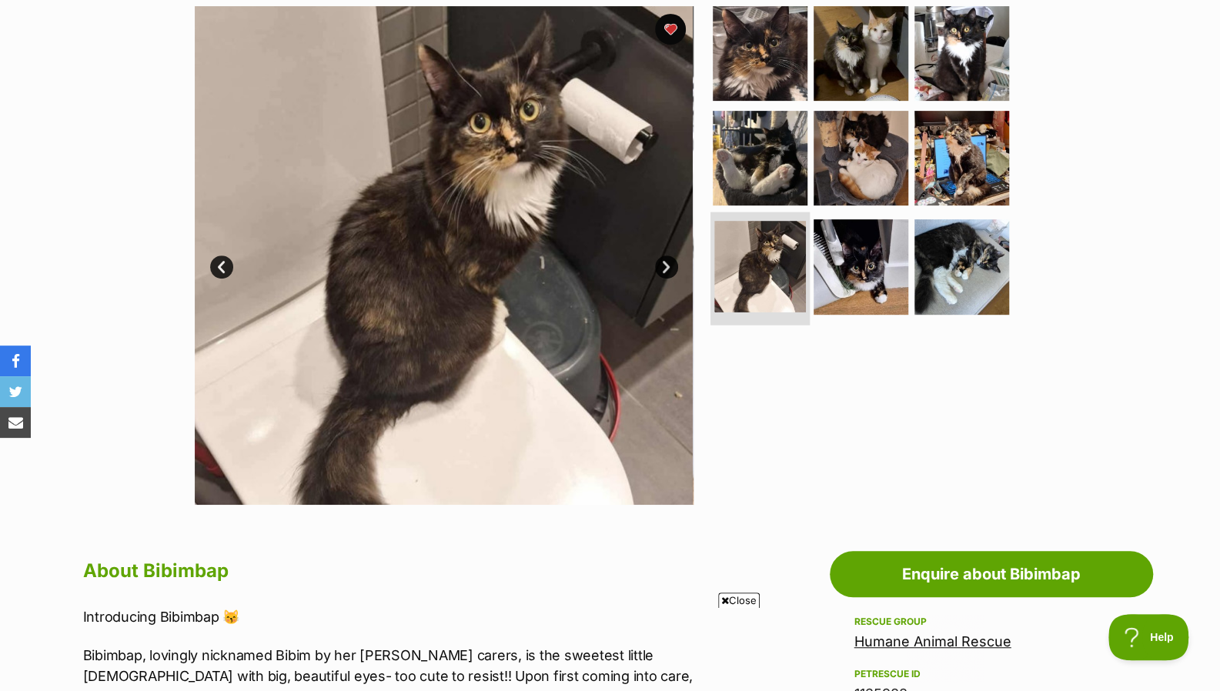
scroll to position [0, 0]
click at [810, 229] on ul at bounding box center [867, 167] width 316 height 322
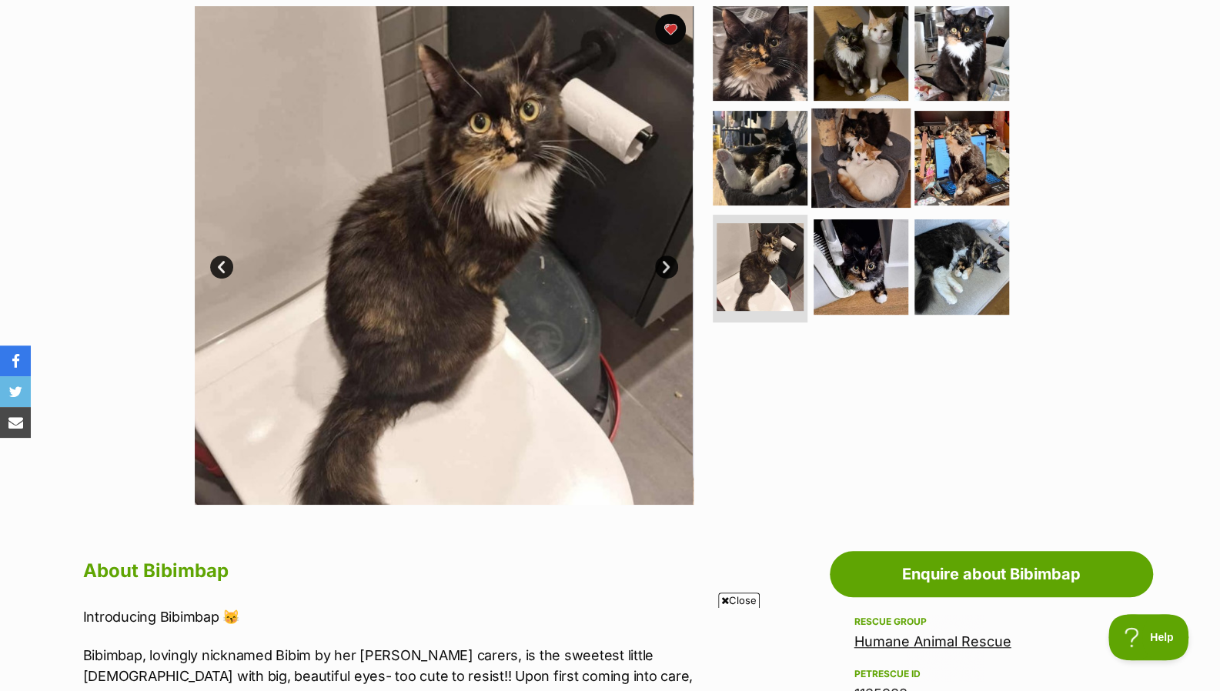
click at [866, 138] on img at bounding box center [860, 157] width 99 height 99
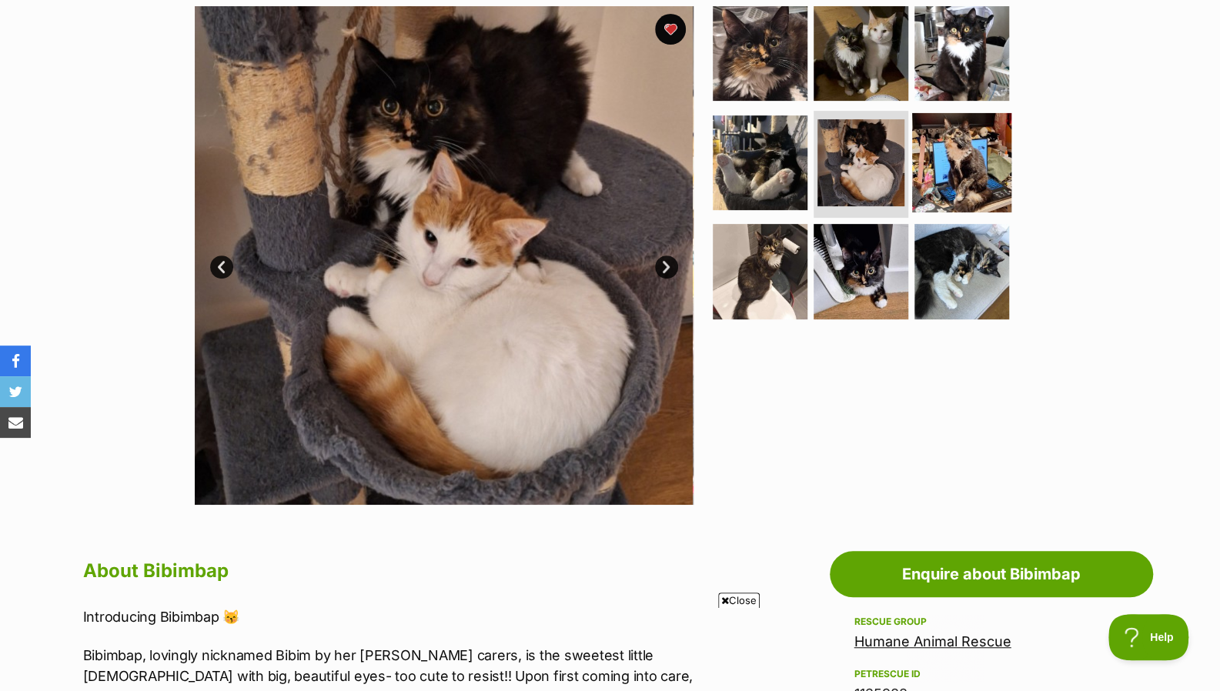
click at [940, 136] on img at bounding box center [961, 161] width 99 height 99
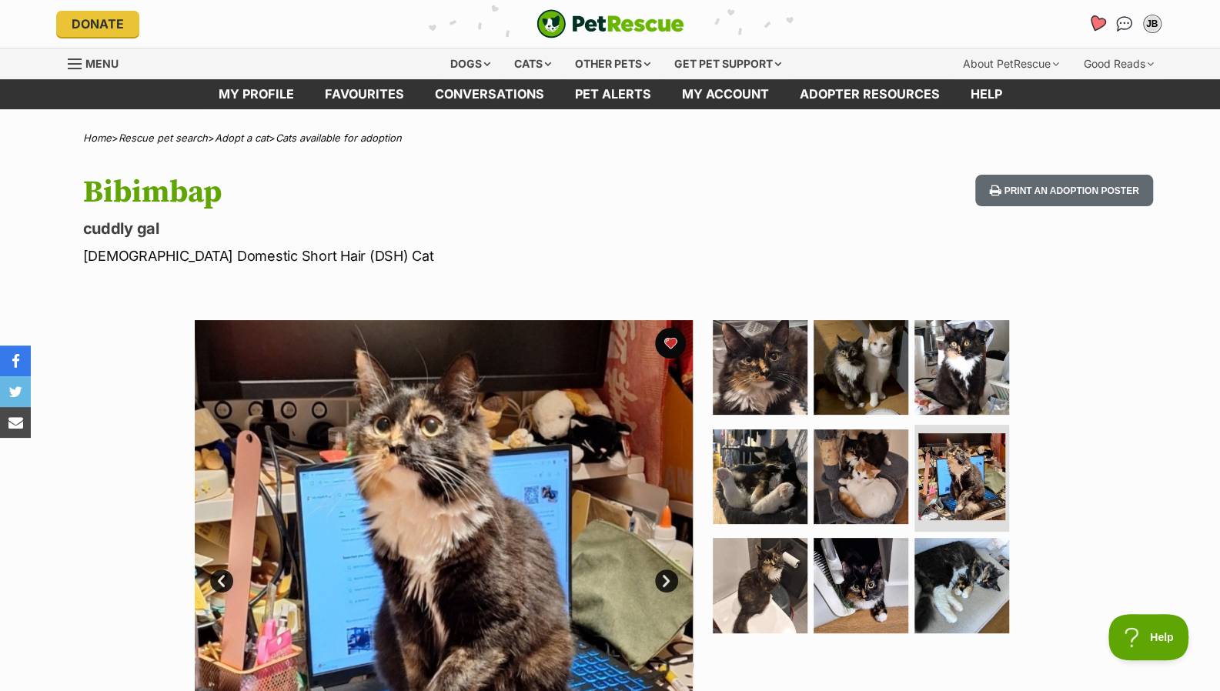
click at [1103, 21] on icon "Favourites" at bounding box center [1096, 24] width 18 height 18
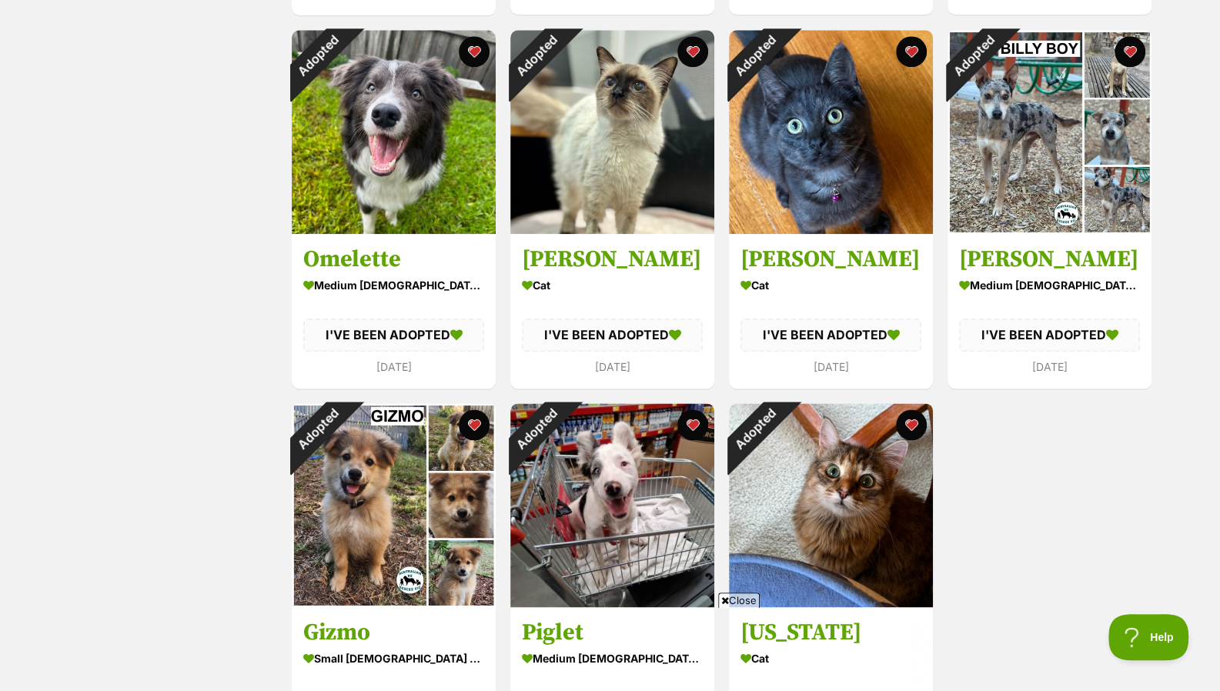
scroll to position [1040, 0]
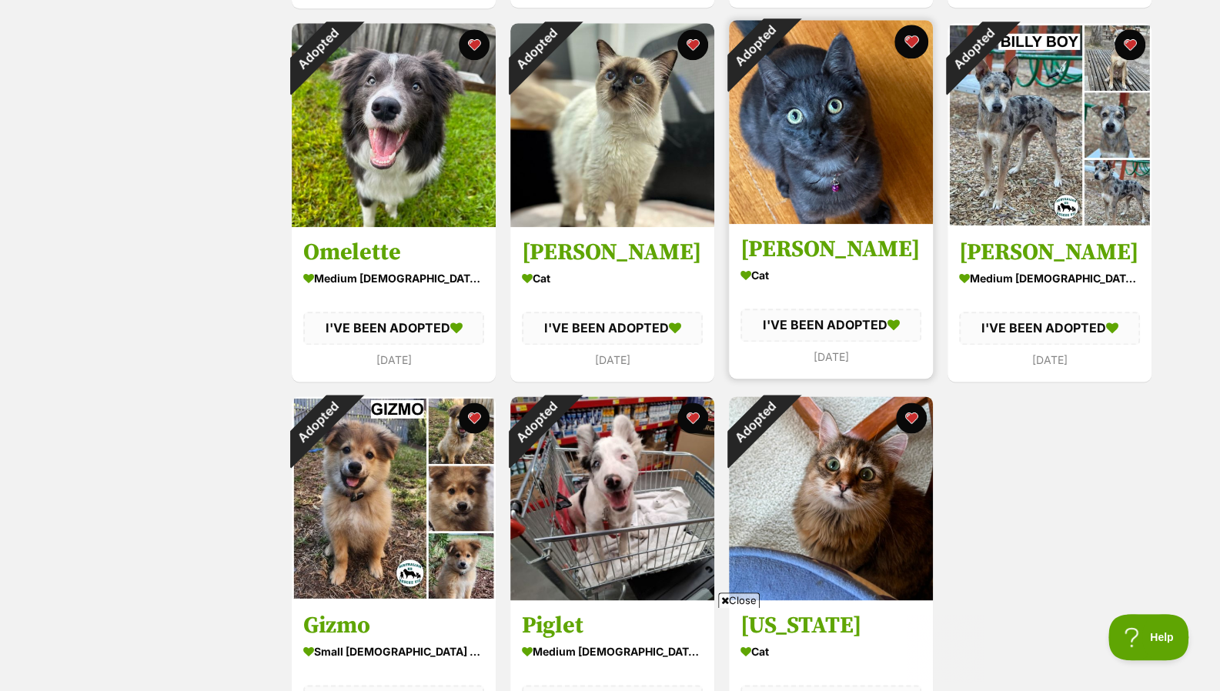
click at [911, 38] on button "favourite" at bounding box center [911, 42] width 34 height 34
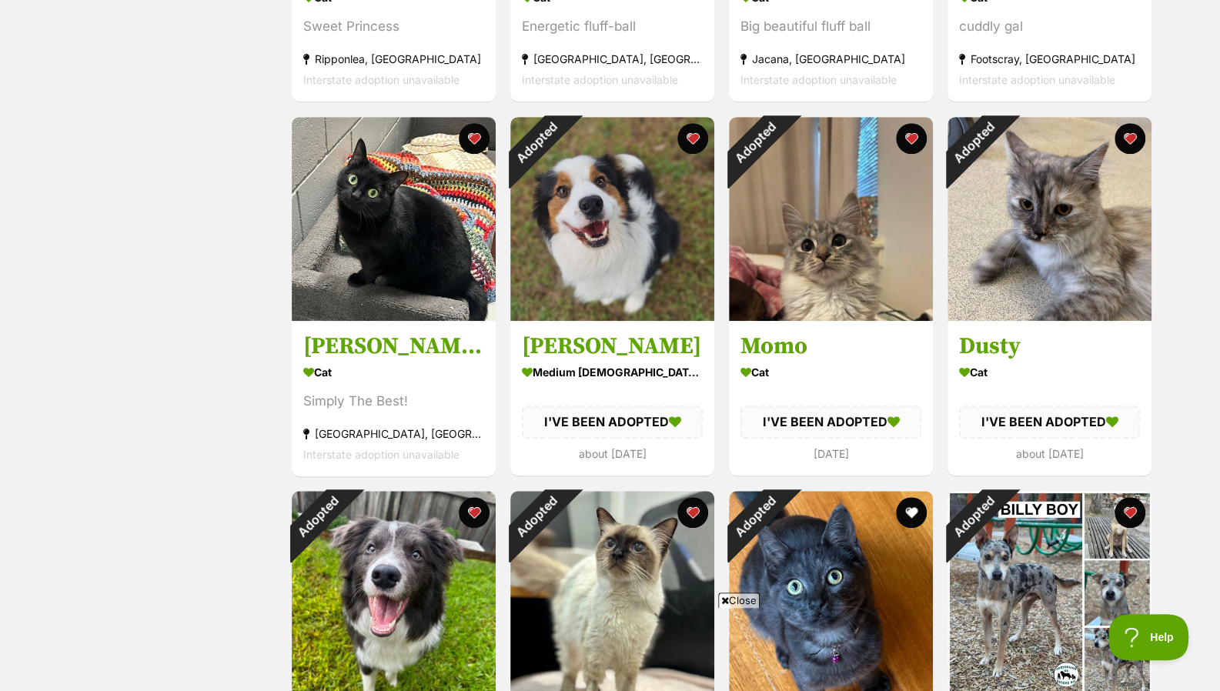
scroll to position [502, 0]
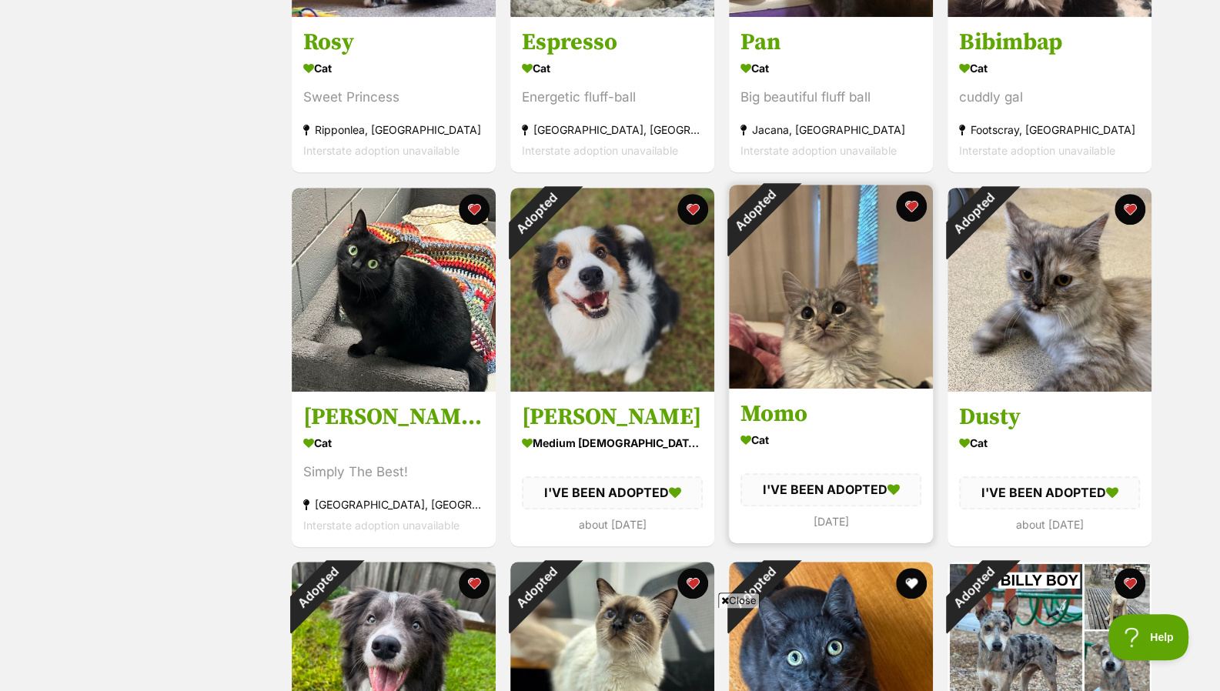
click at [857, 324] on img at bounding box center [831, 287] width 204 height 204
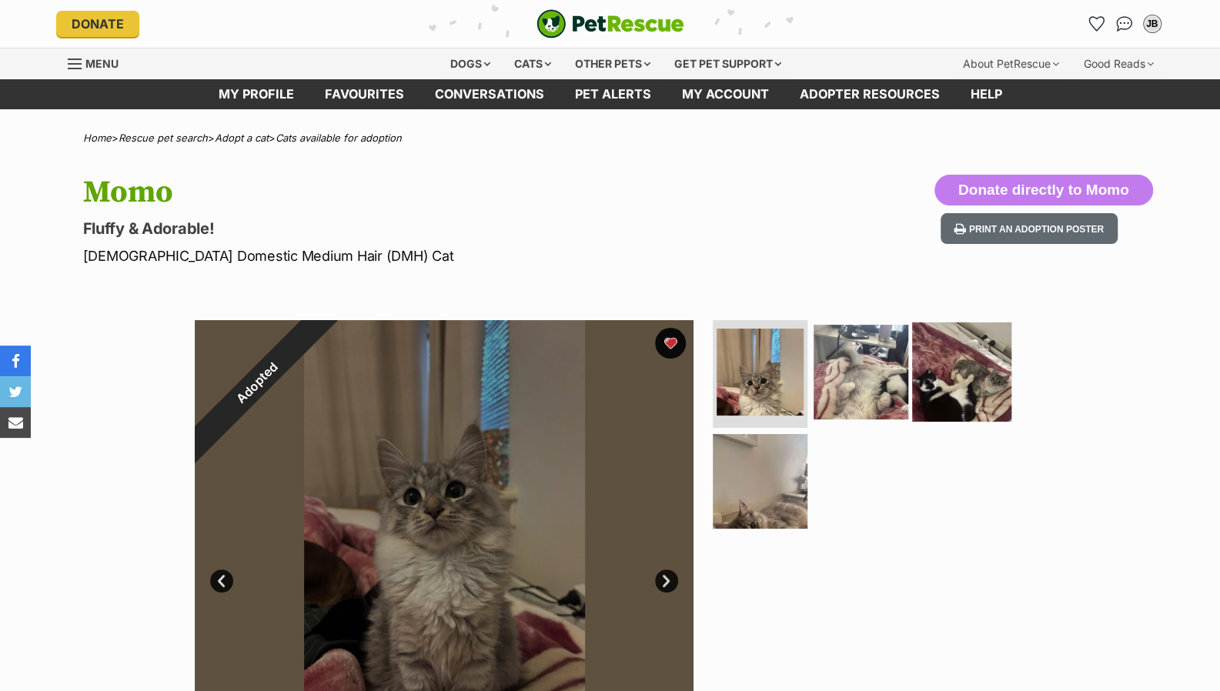
click at [968, 381] on img at bounding box center [961, 371] width 99 height 99
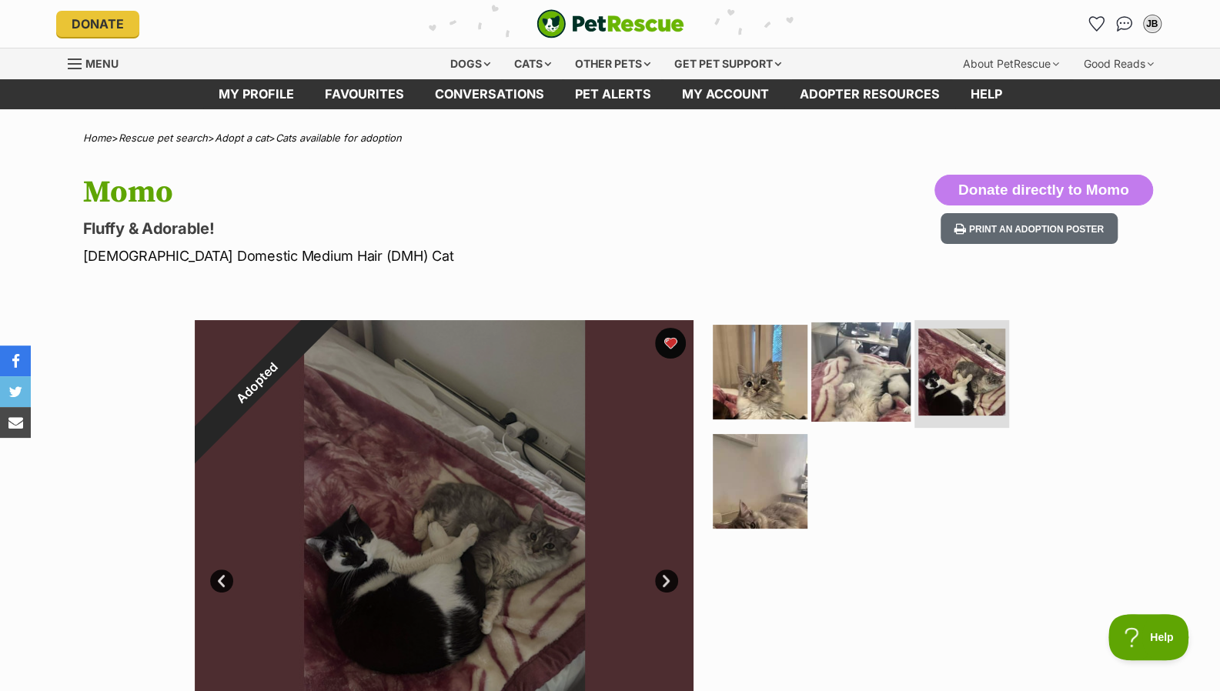
click at [880, 376] on img at bounding box center [860, 371] width 99 height 99
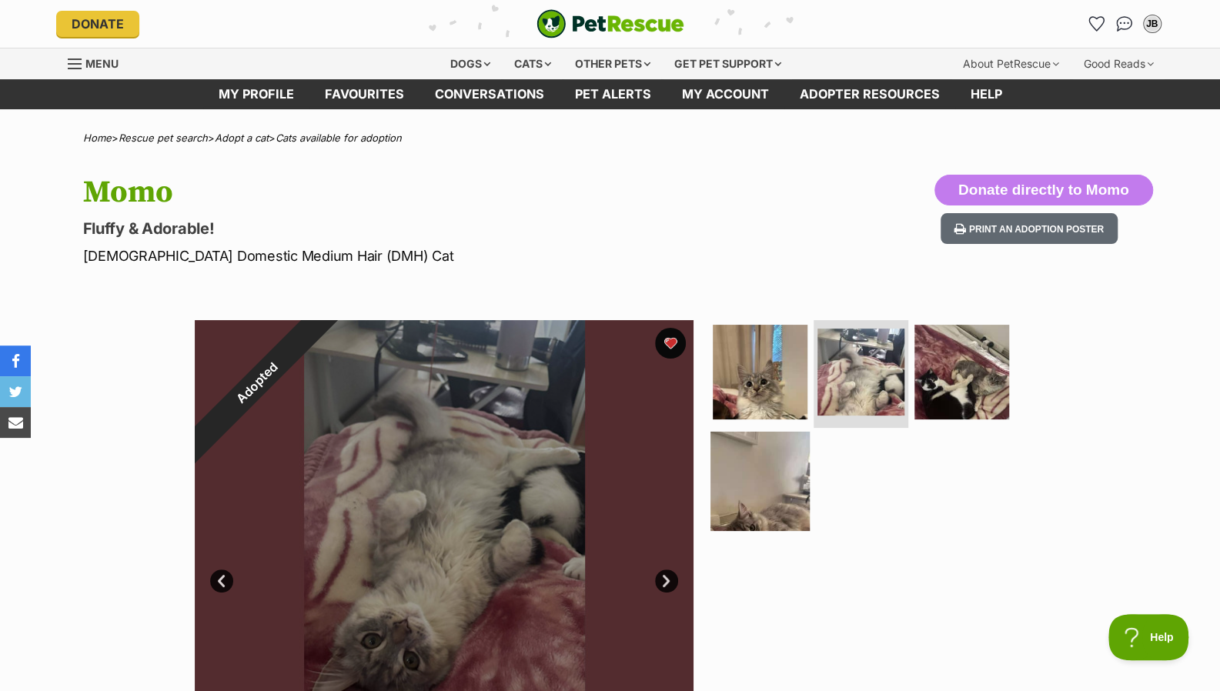
click at [780, 487] on img at bounding box center [759, 480] width 99 height 99
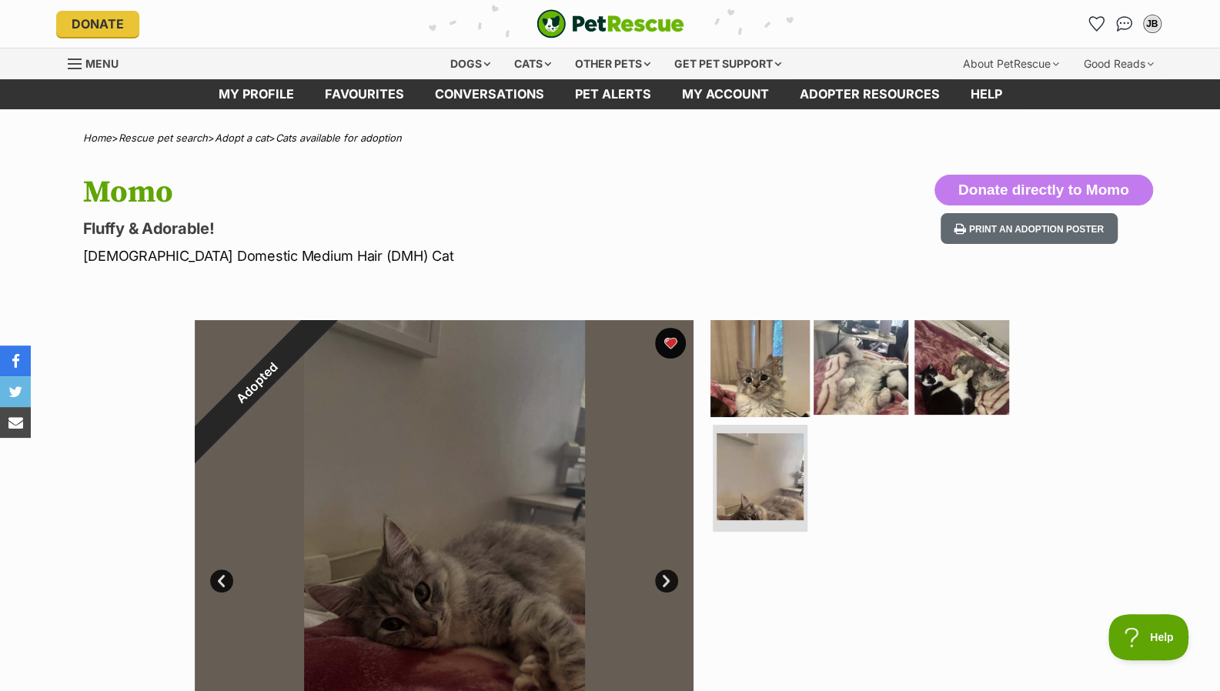
click at [783, 380] on img at bounding box center [759, 367] width 99 height 99
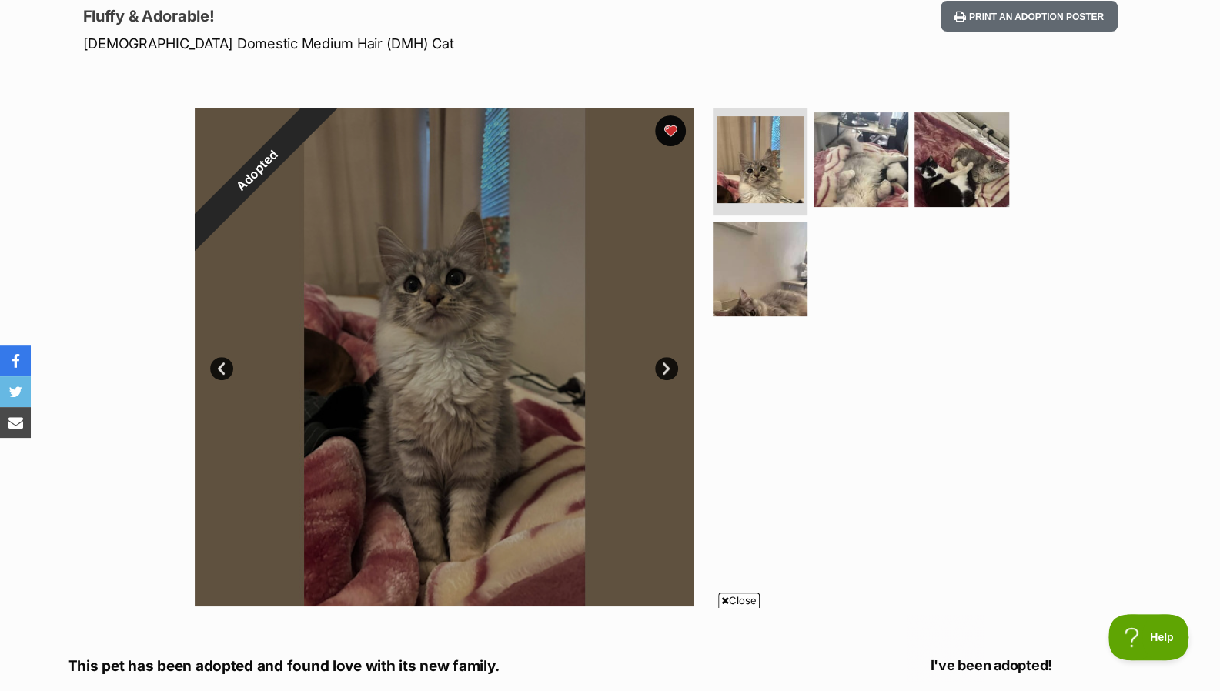
scroll to position [200, 0]
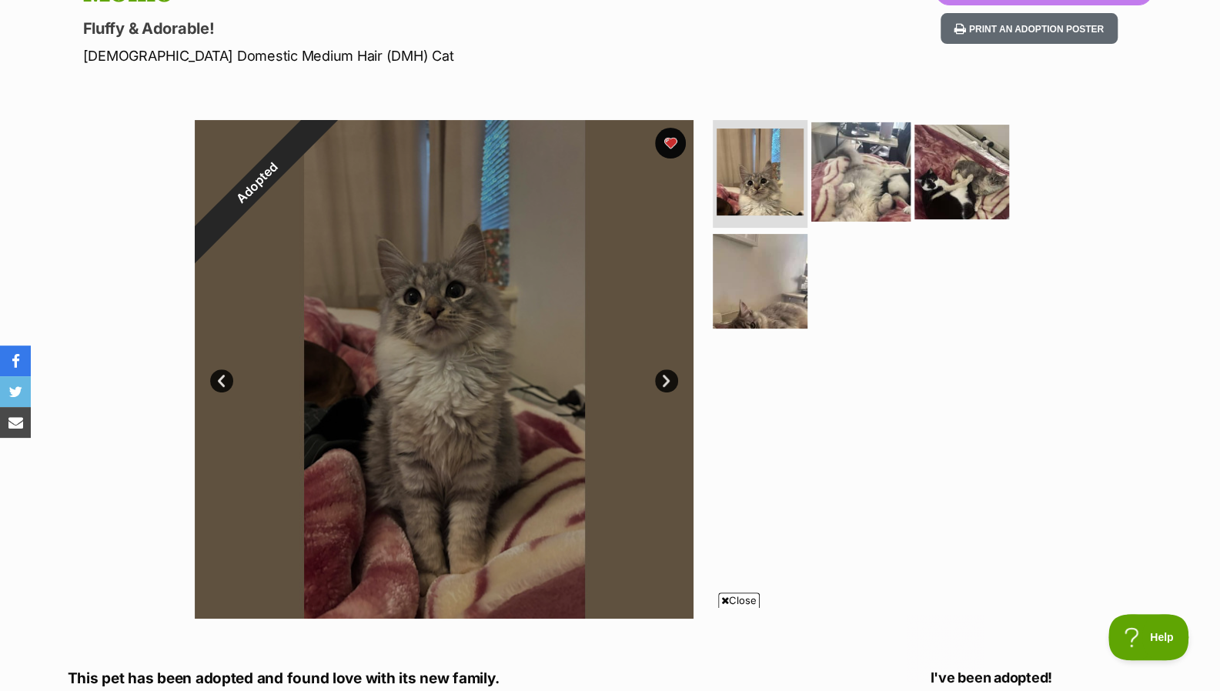
click at [888, 195] on img at bounding box center [860, 171] width 99 height 99
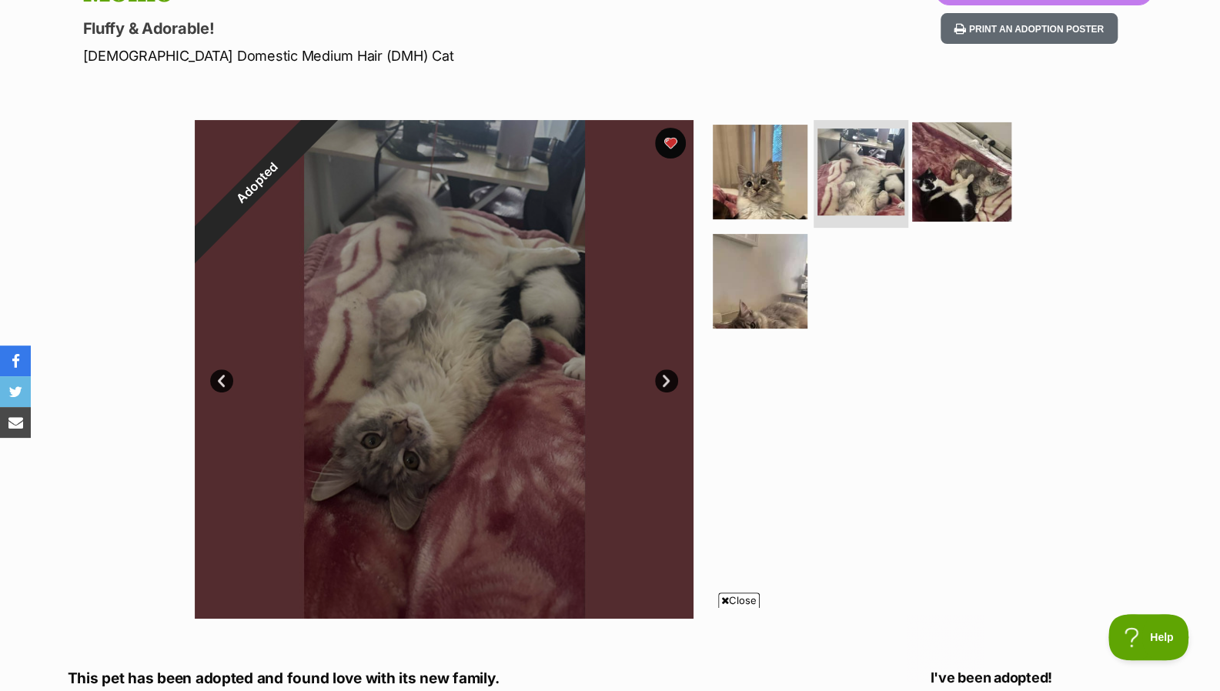
click at [948, 179] on img at bounding box center [961, 171] width 99 height 99
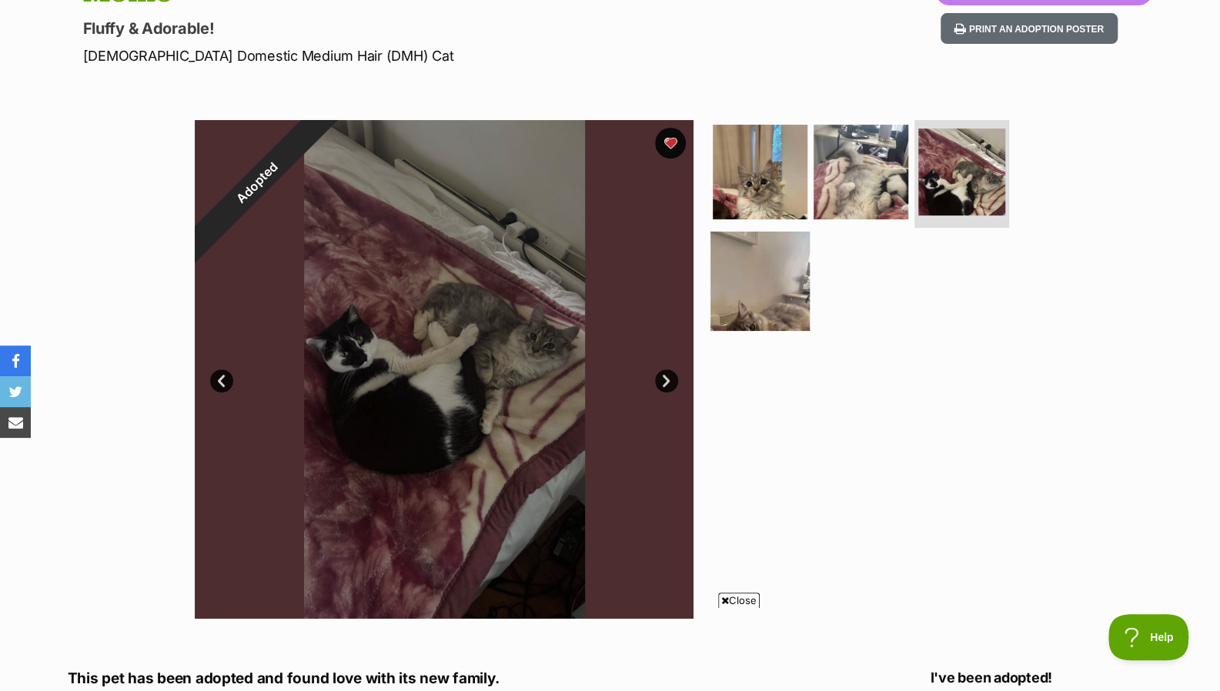
click at [780, 285] on img at bounding box center [759, 280] width 99 height 99
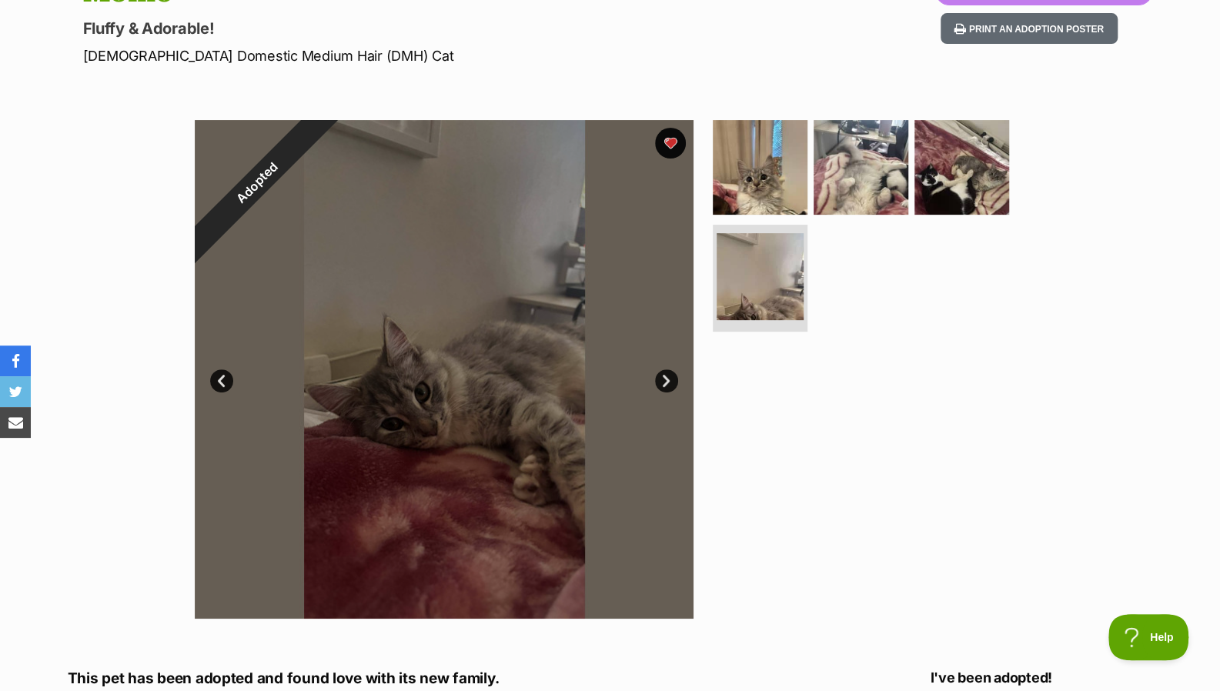
scroll to position [0, 0]
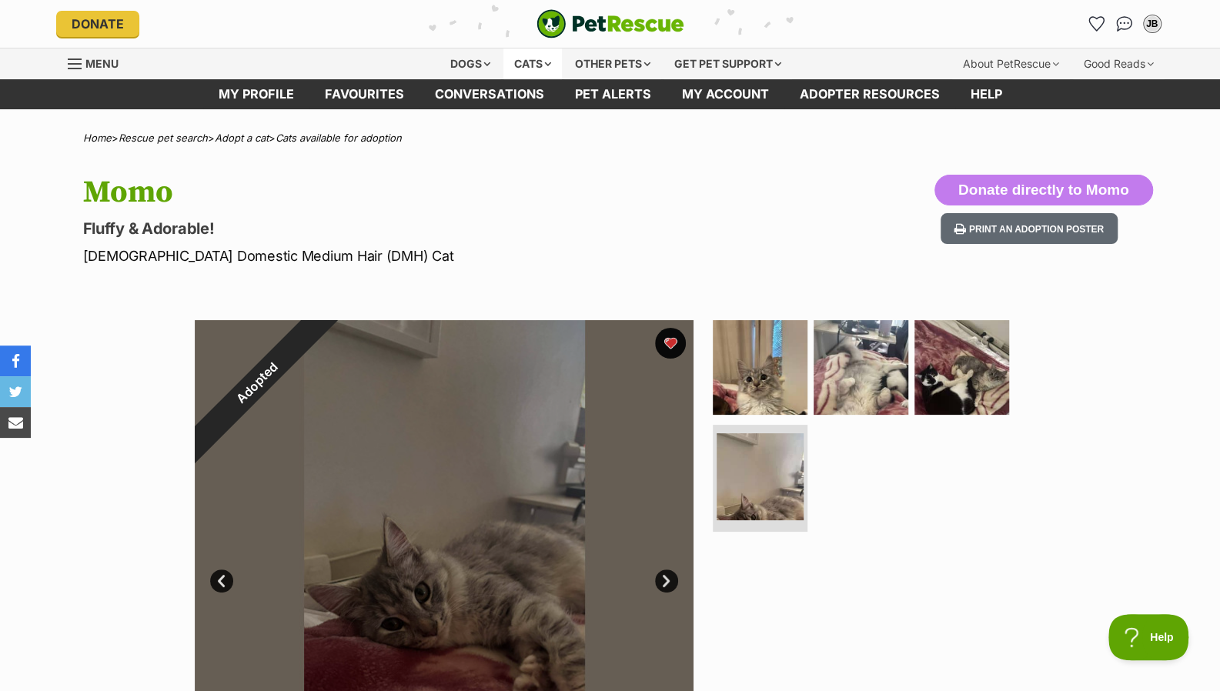
click at [528, 54] on div "Cats" at bounding box center [532, 63] width 58 height 31
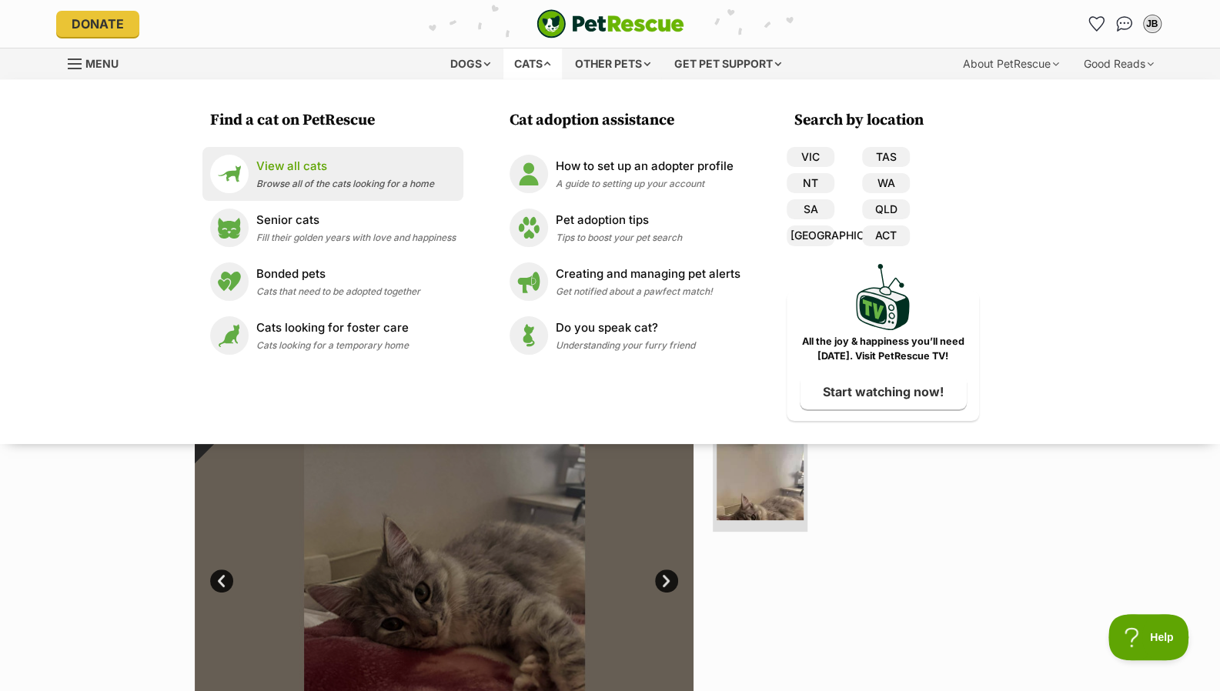
click at [389, 187] on span "Browse all of the cats looking for a home" at bounding box center [345, 184] width 178 height 12
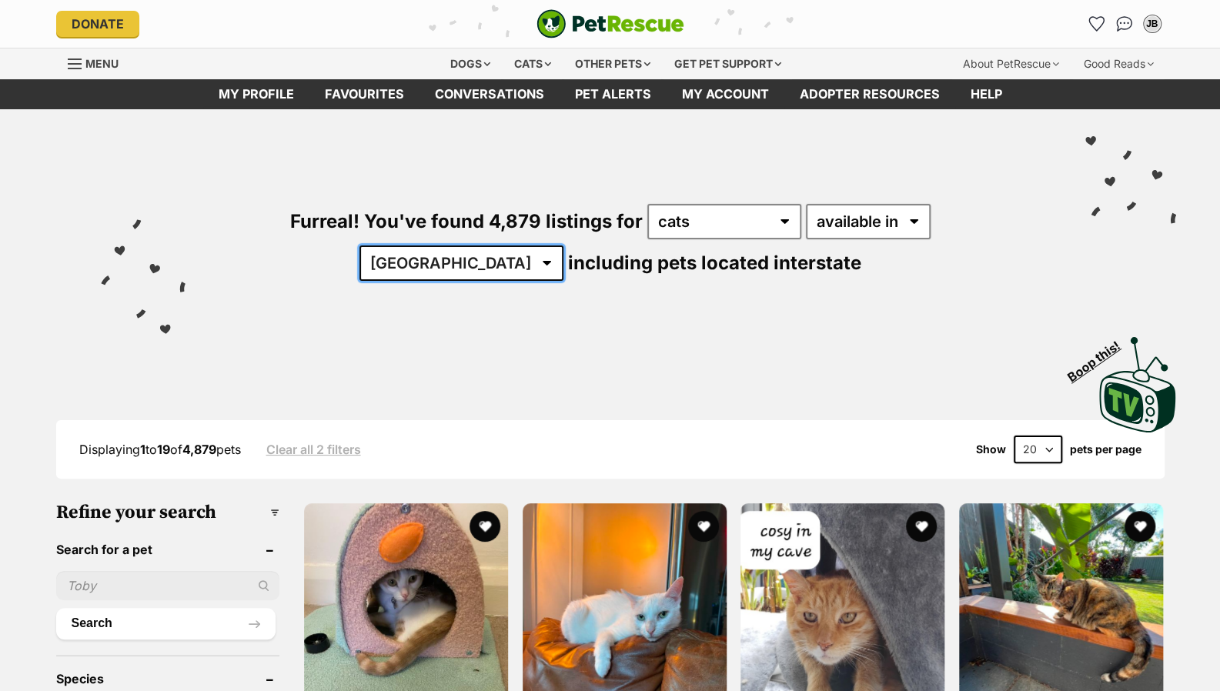
click at [563, 245] on select "[GEOGRAPHIC_DATA] [GEOGRAPHIC_DATA] [GEOGRAPHIC_DATA] [GEOGRAPHIC_DATA] [GEOGRA…" at bounding box center [461, 262] width 204 height 35
select select "VIC"
click at [563, 245] on select "[GEOGRAPHIC_DATA] [GEOGRAPHIC_DATA] [GEOGRAPHIC_DATA] [GEOGRAPHIC_DATA] [GEOGRA…" at bounding box center [461, 262] width 204 height 35
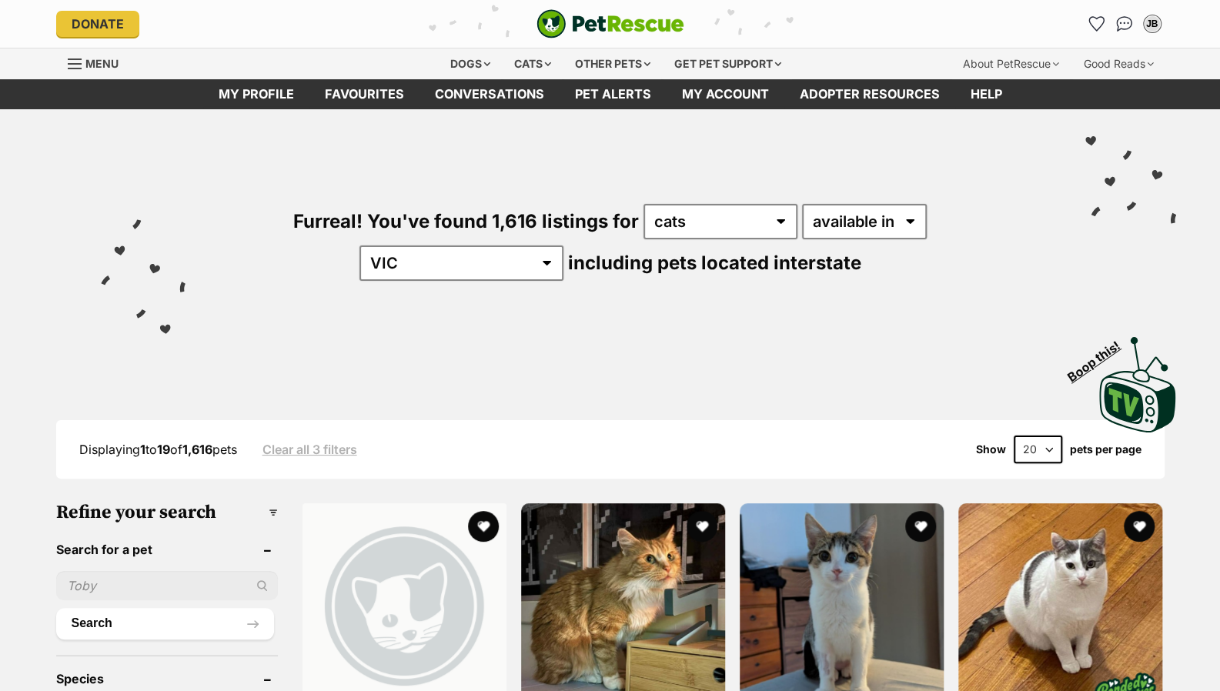
click at [1047, 450] on select "20 40 60" at bounding box center [1037, 450] width 48 height 28
select select "60"
click at [1013, 436] on select "20 40 60" at bounding box center [1037, 450] width 48 height 28
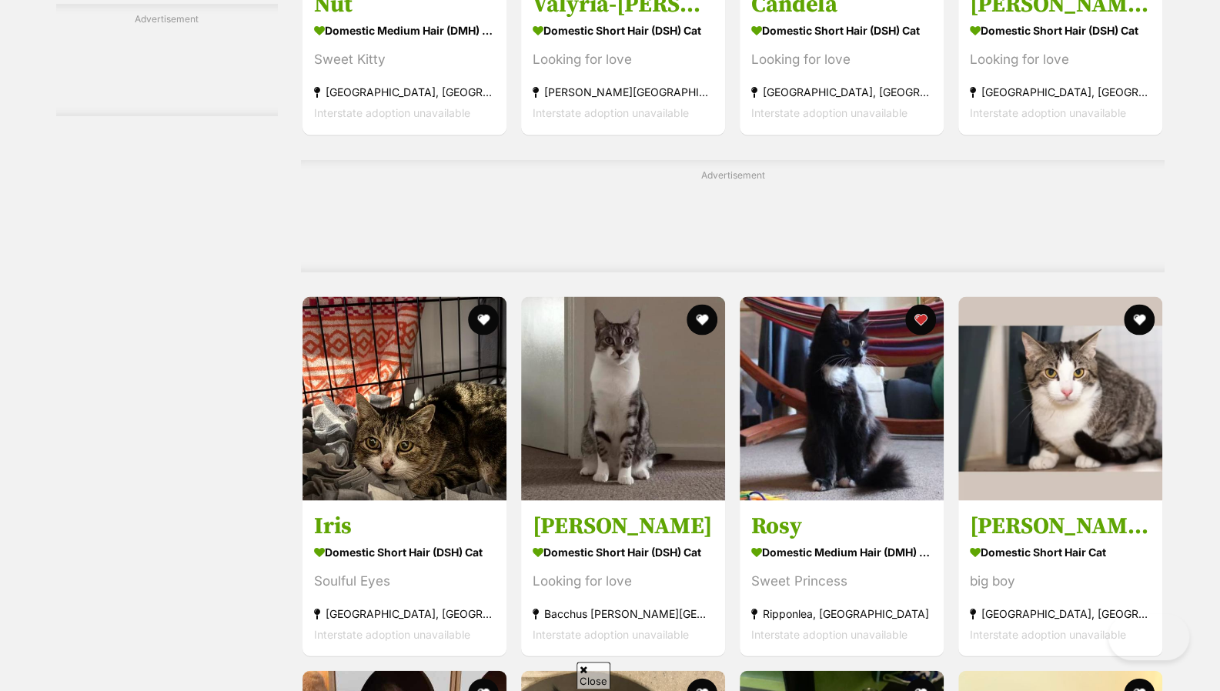
scroll to position [5657, 0]
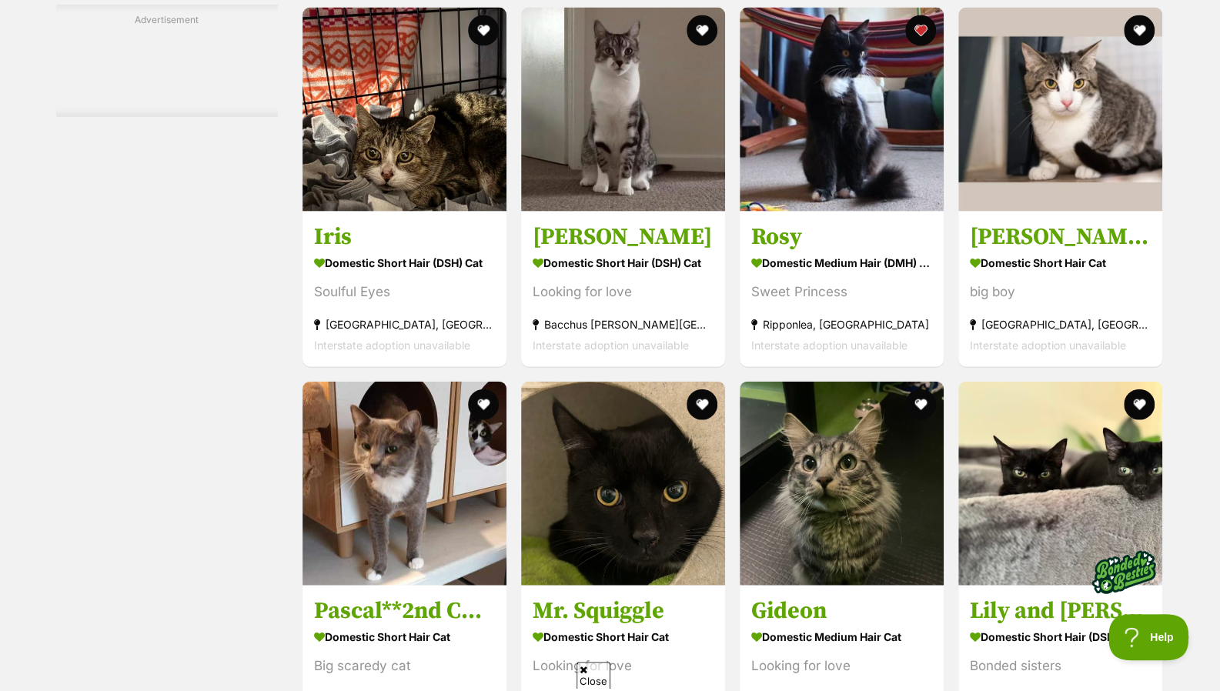
drag, startPoint x: 0, startPoint y: 0, endPoint x: 1230, endPoint y: 659, distance: 1396.0
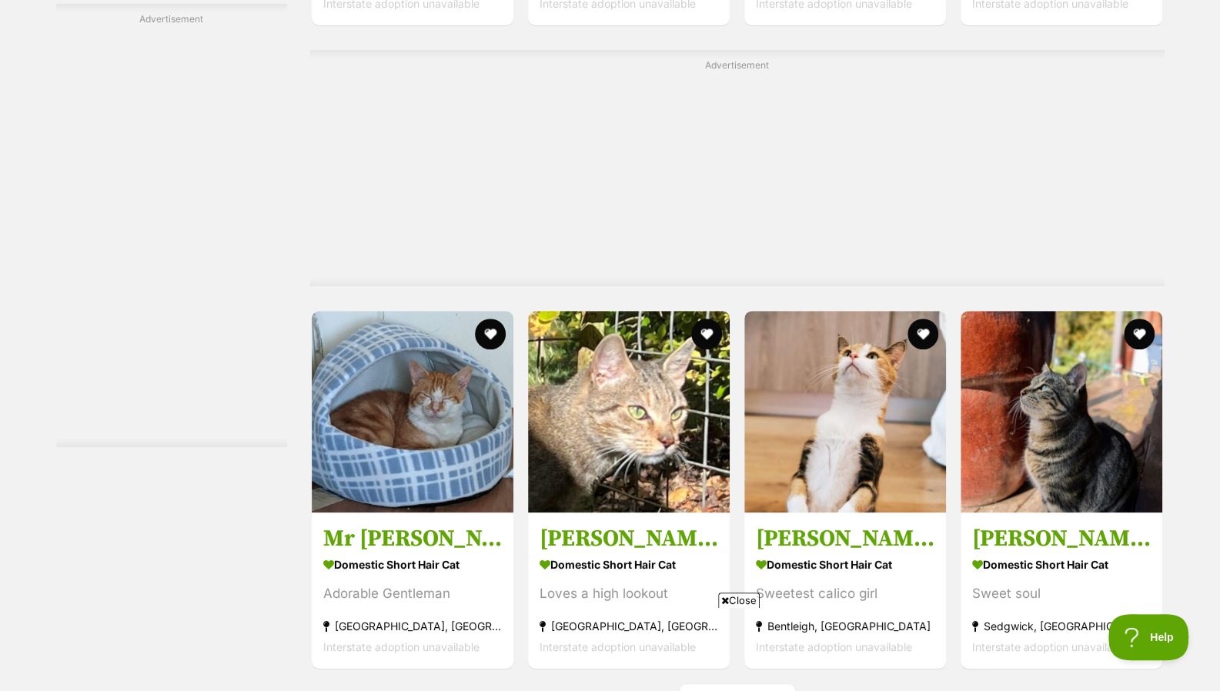
scroll to position [7737, 0]
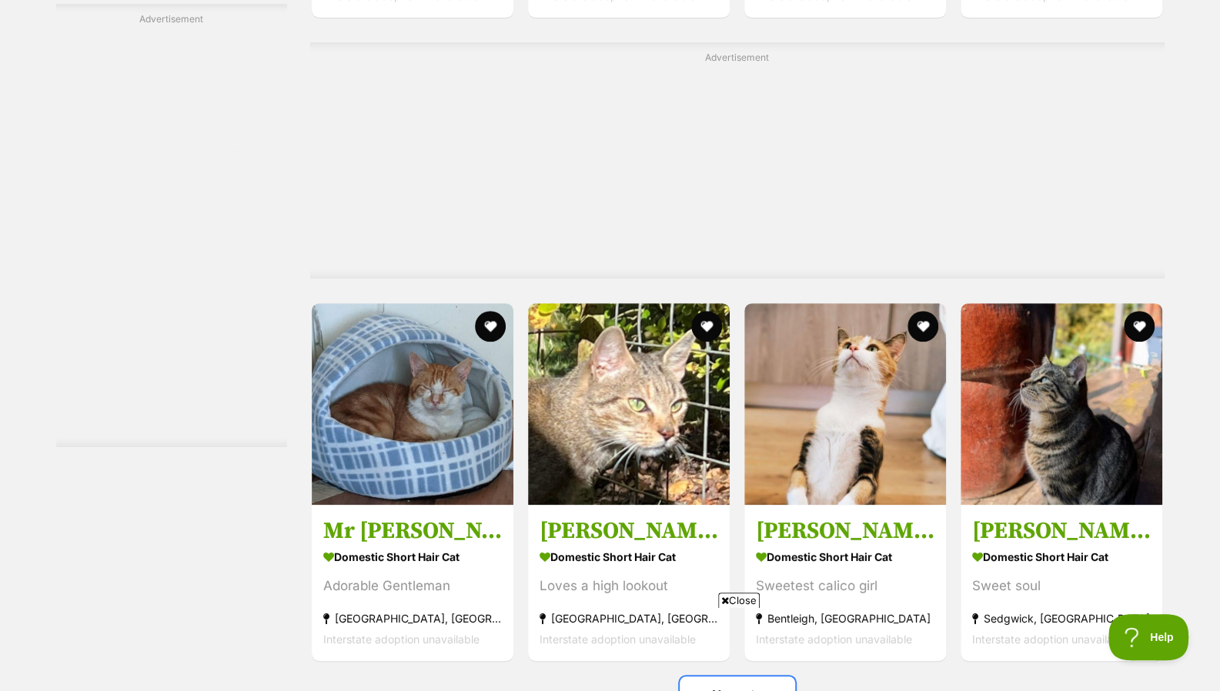
click at [776, 676] on link "Next" at bounding box center [736, 694] width 115 height 37
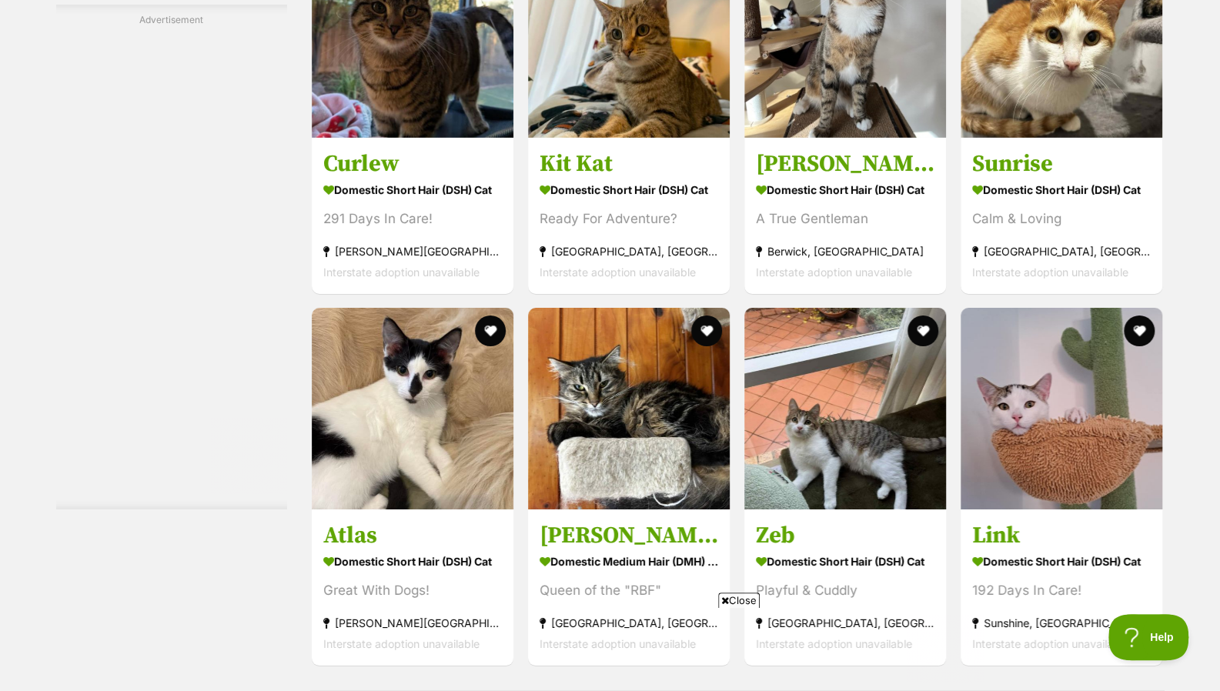
scroll to position [7053, 0]
